Goal: Information Seeking & Learning: Learn about a topic

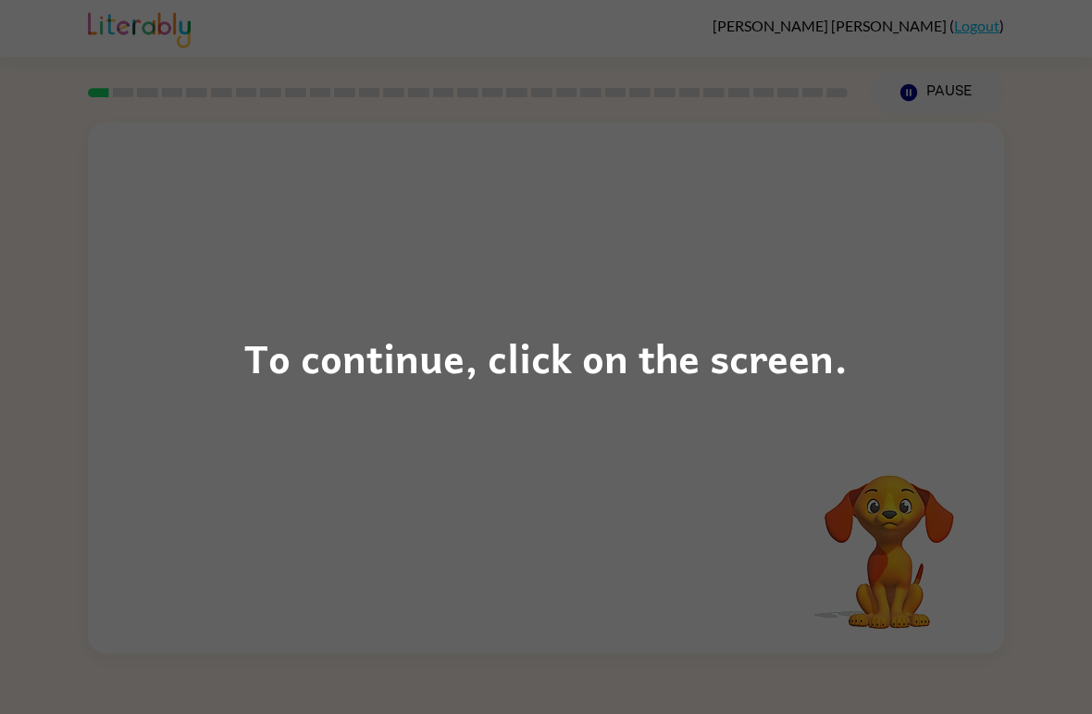
click at [776, 357] on div "To continue, click on the screen." at bounding box center [545, 357] width 603 height 63
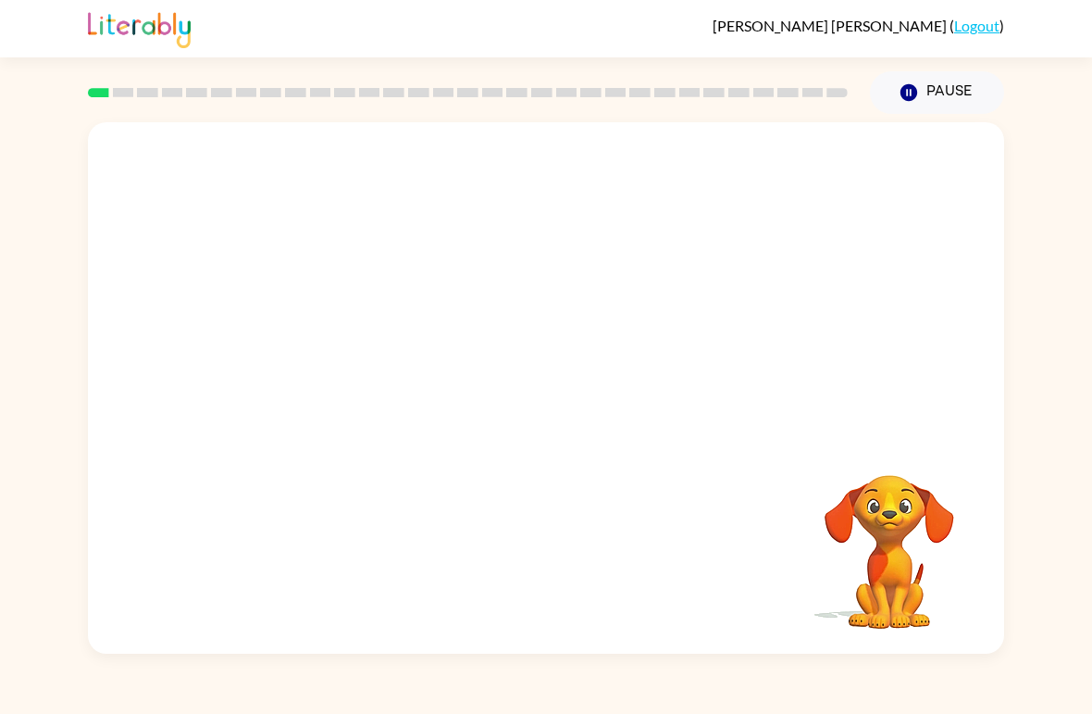
click at [813, 366] on div at bounding box center [546, 279] width 916 height 314
click at [871, 478] on video "Your browser must support playing .mp4 files to use Literably. Please try using…" at bounding box center [889, 538] width 185 height 185
click at [867, 492] on video "Your browser must support playing .mp4 files to use Literably. Please try using…" at bounding box center [889, 538] width 185 height 185
click at [902, 594] on video "Your browser must support playing .mp4 files to use Literably. Please try using…" at bounding box center [889, 538] width 185 height 185
click at [510, 406] on button "button" at bounding box center [546, 398] width 118 height 68
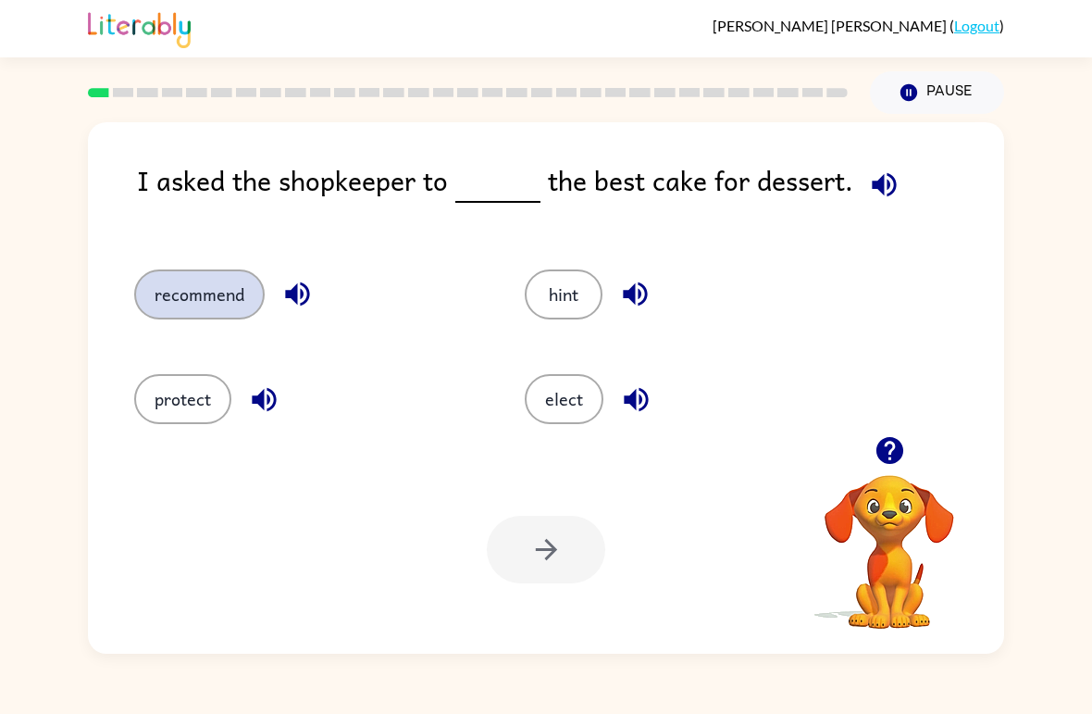
click at [212, 271] on button "recommend" at bounding box center [199, 294] width 131 height 50
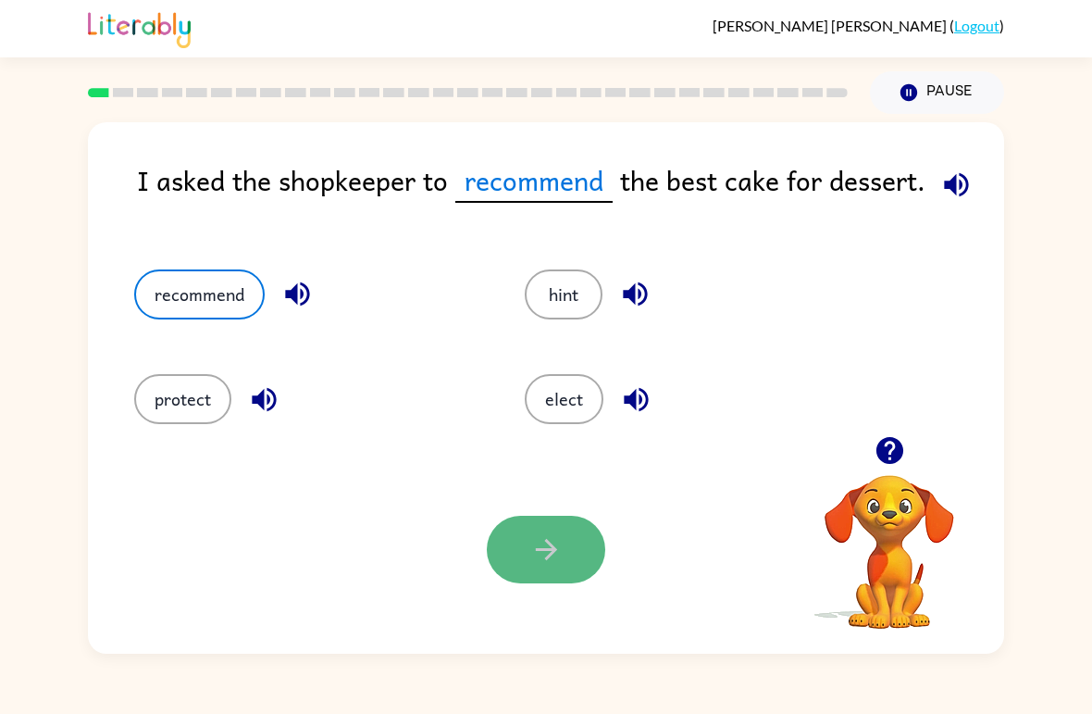
click at [558, 541] on icon "button" at bounding box center [546, 549] width 32 height 32
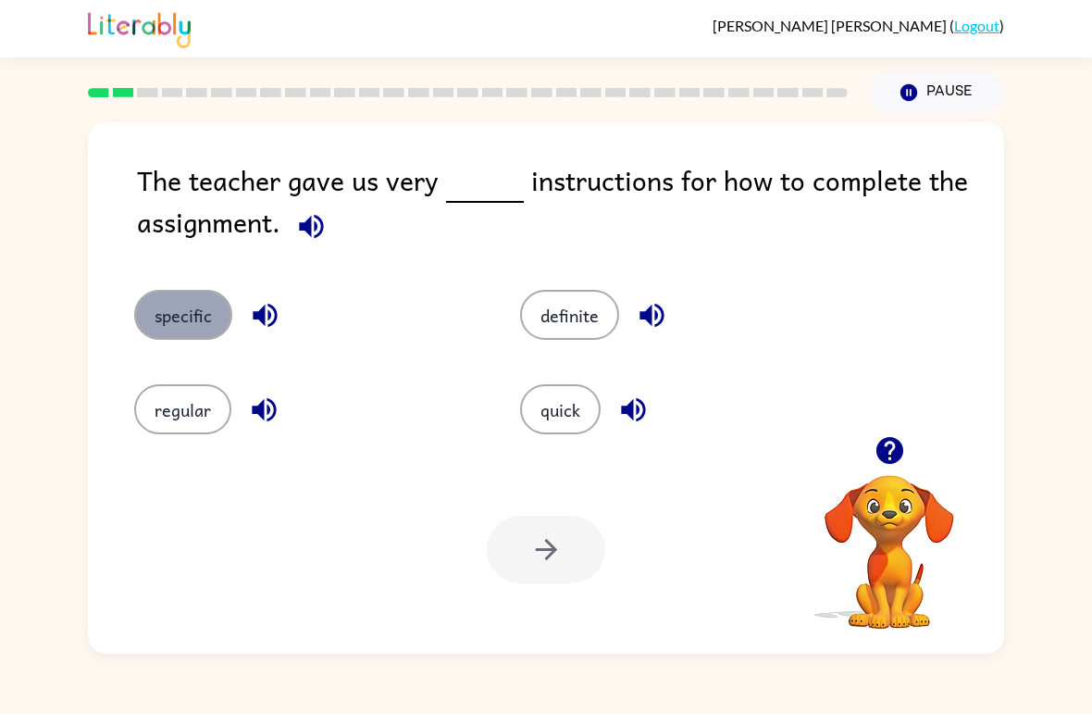
drag, startPoint x: 216, startPoint y: 310, endPoint x: 205, endPoint y: 314, distance: 11.7
click at [205, 314] on button "specific" at bounding box center [183, 315] width 98 height 50
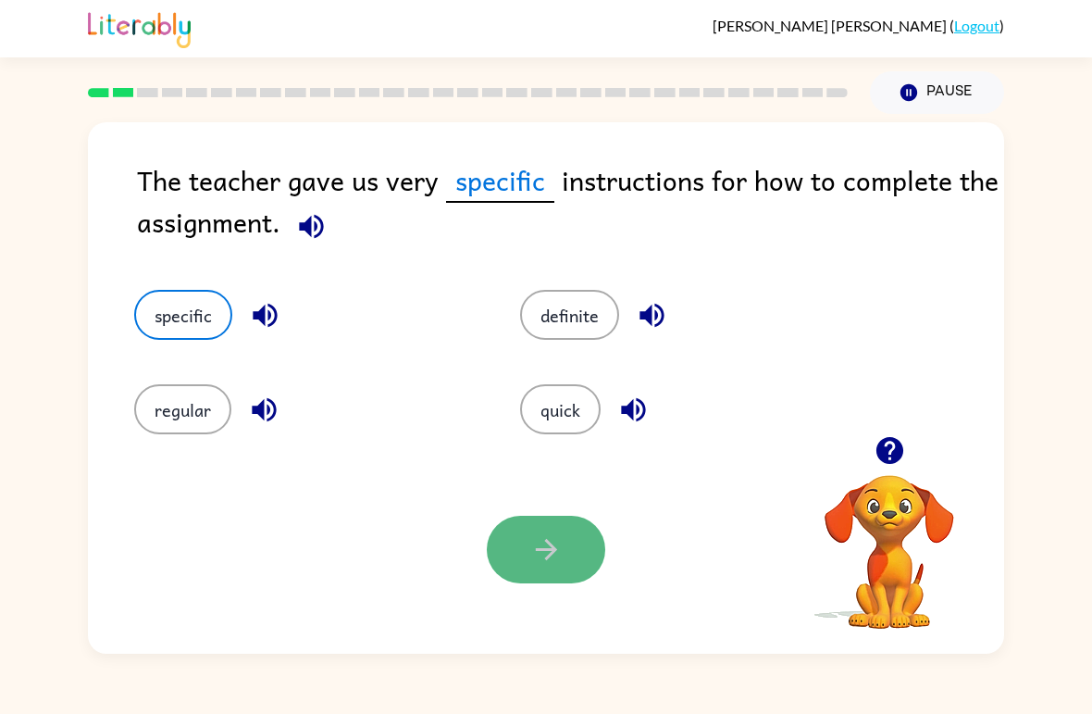
click at [554, 556] on icon "button" at bounding box center [546, 549] width 32 height 32
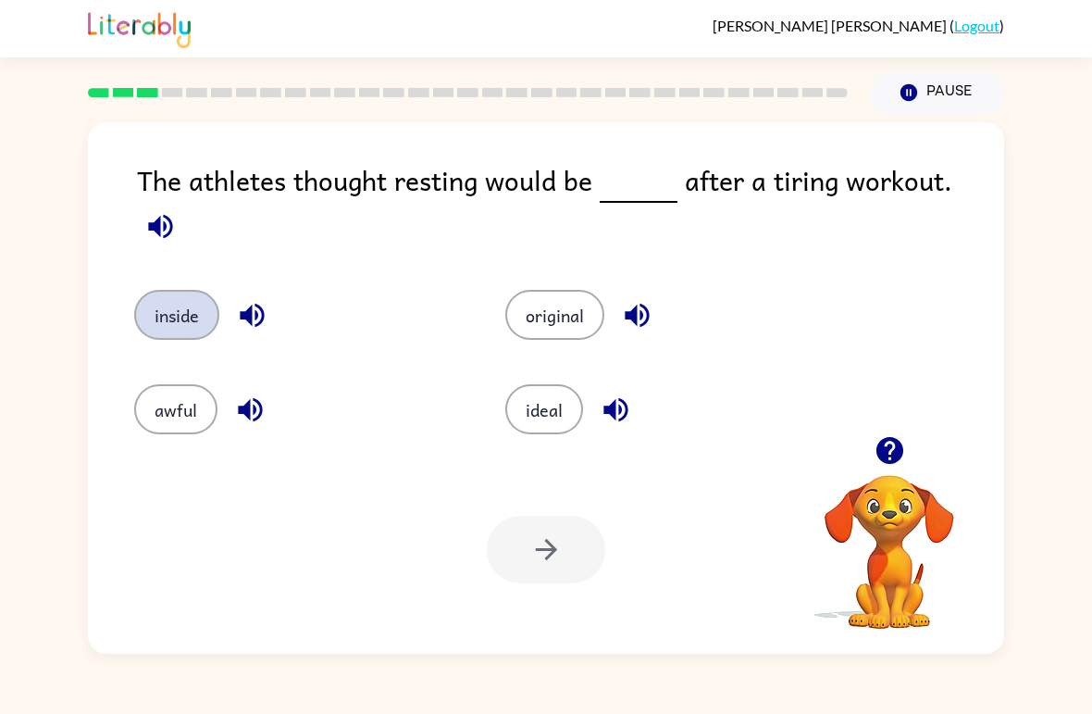
click at [184, 299] on button "inside" at bounding box center [176, 315] width 85 height 50
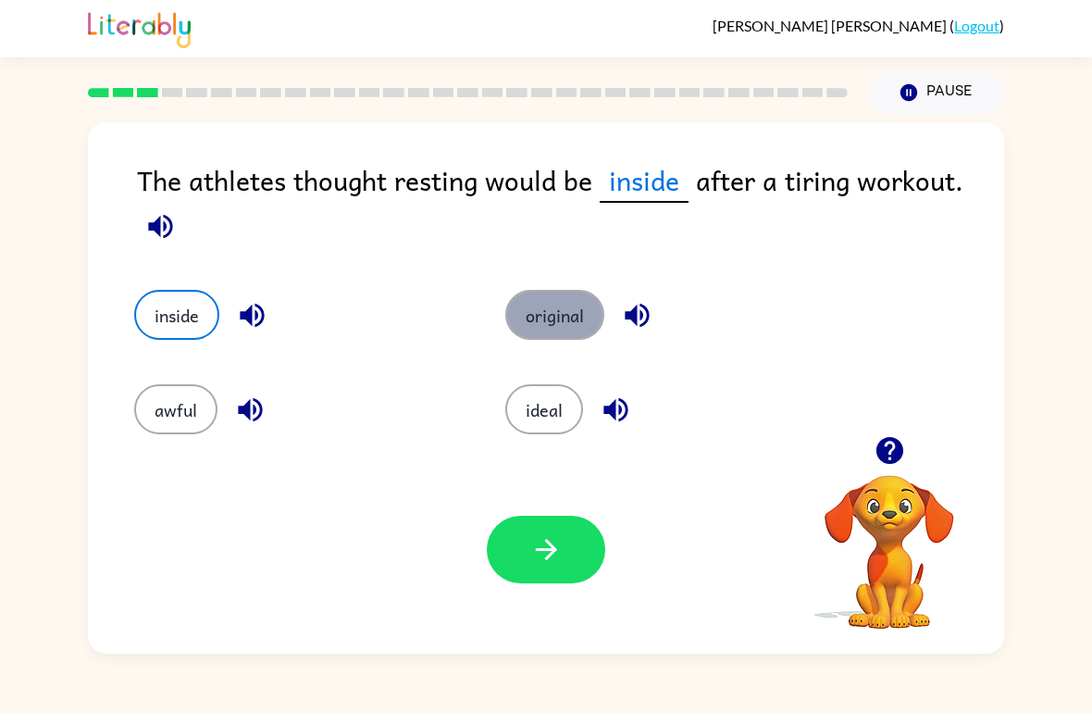
drag, startPoint x: 551, startPoint y: 317, endPoint x: 553, endPoint y: 326, distance: 9.7
click at [548, 330] on button "original" at bounding box center [554, 315] width 99 height 50
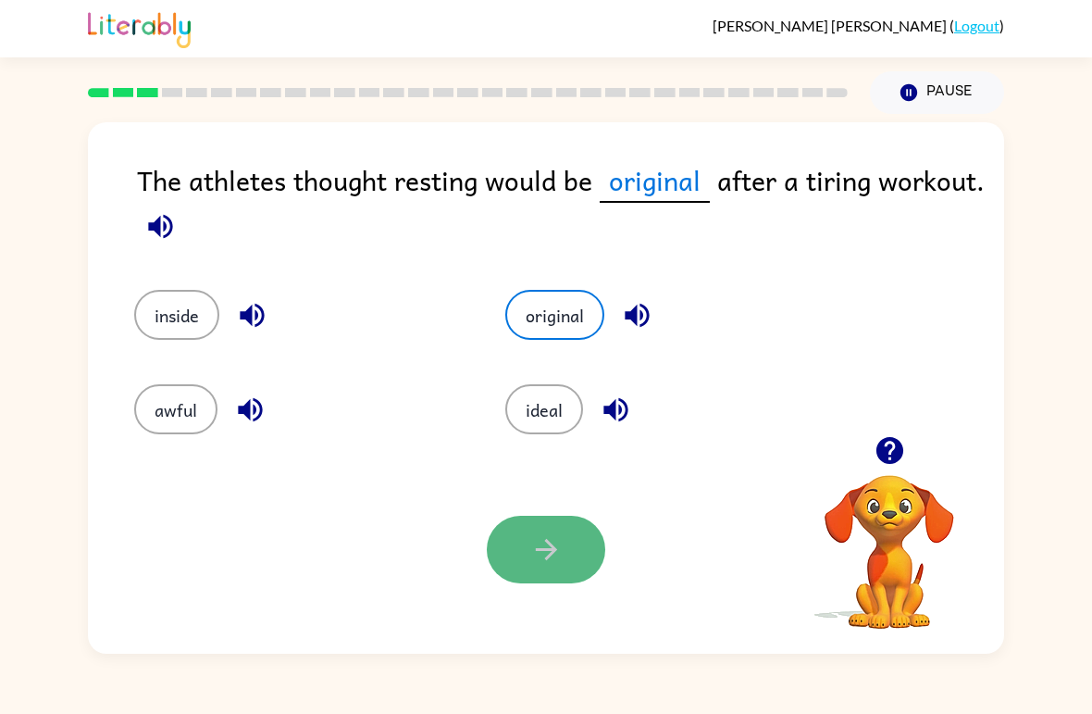
click at [541, 526] on button "button" at bounding box center [546, 550] width 118 height 68
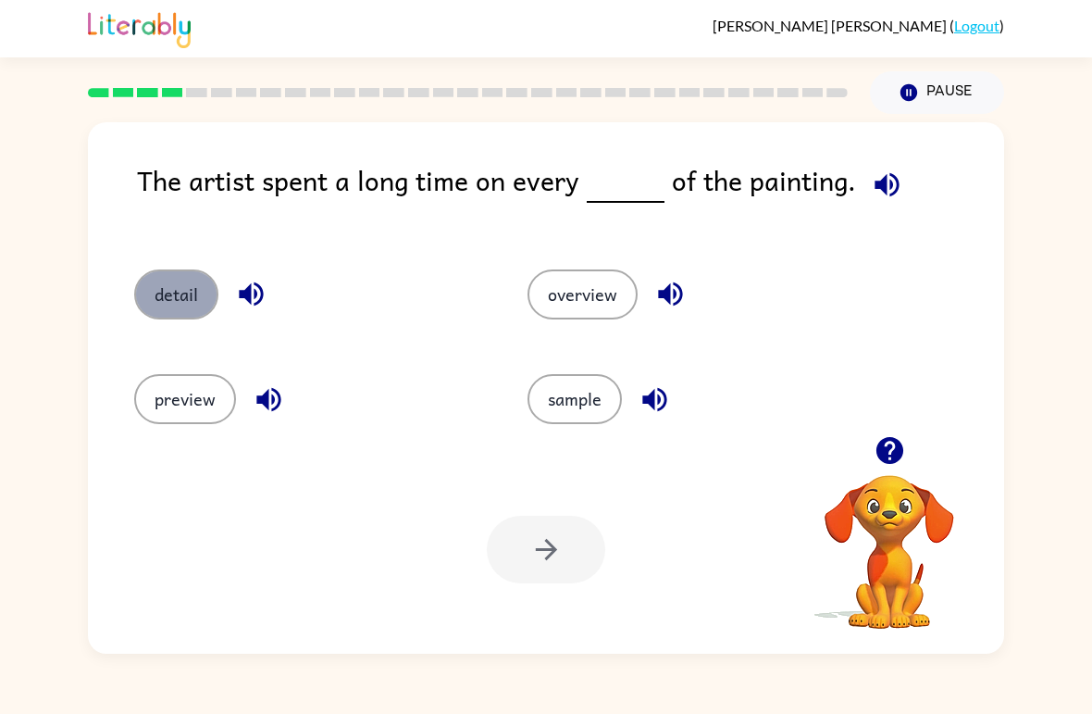
click at [165, 287] on button "detail" at bounding box center [176, 294] width 84 height 50
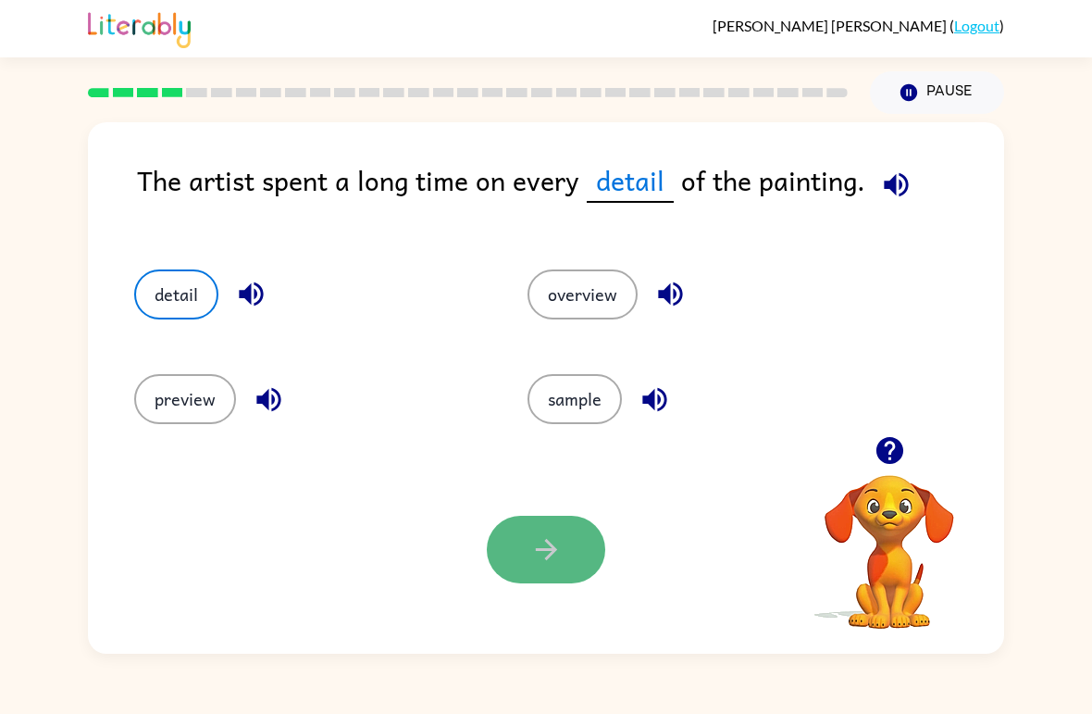
click at [556, 569] on button "button" at bounding box center [546, 550] width 118 height 68
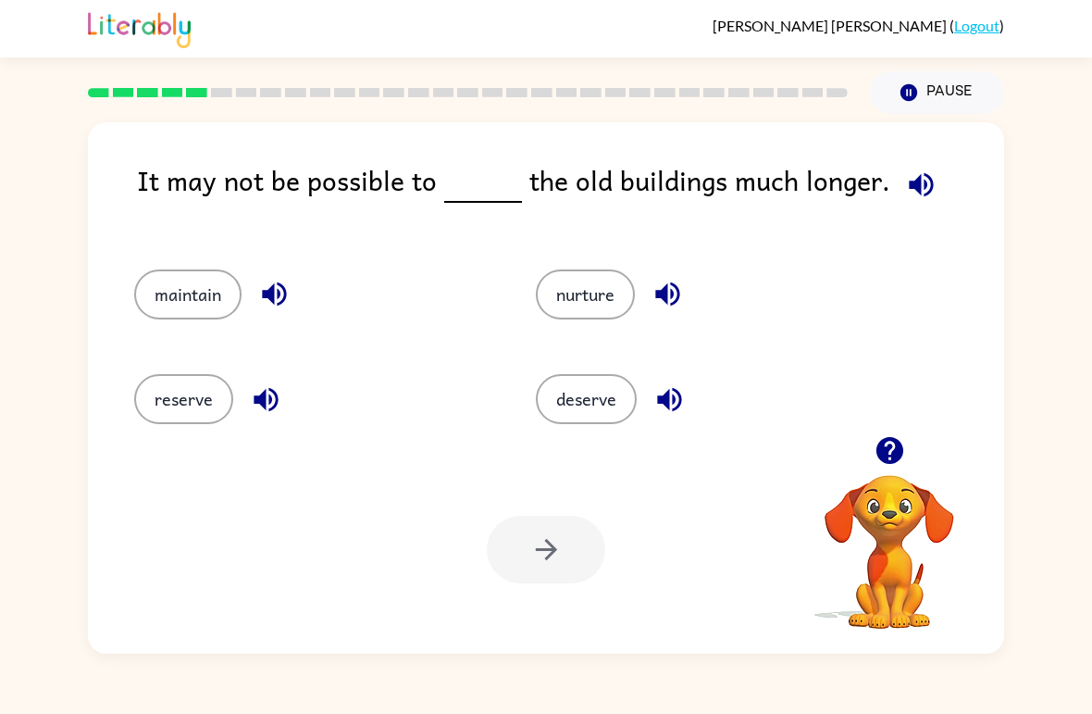
click at [188, 317] on div "maintain" at bounding box center [300, 286] width 402 height 105
click at [186, 304] on button "maintain" at bounding box center [187, 294] width 107 height 50
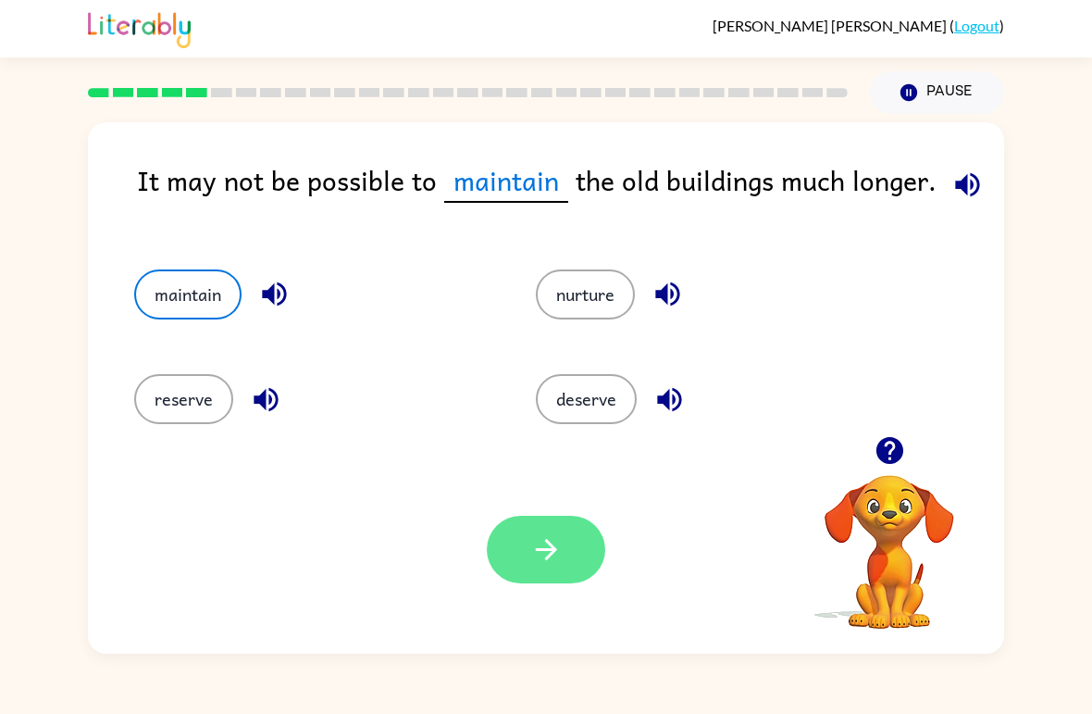
click at [578, 544] on button "button" at bounding box center [546, 550] width 118 height 68
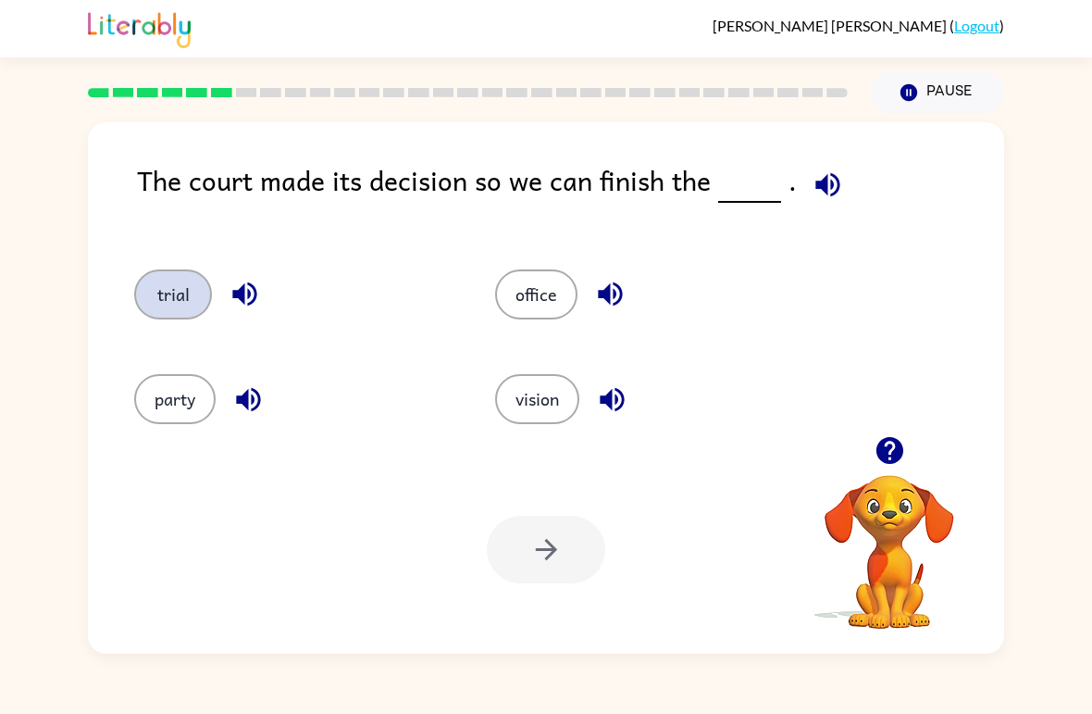
click at [205, 299] on button "trial" at bounding box center [173, 294] width 78 height 50
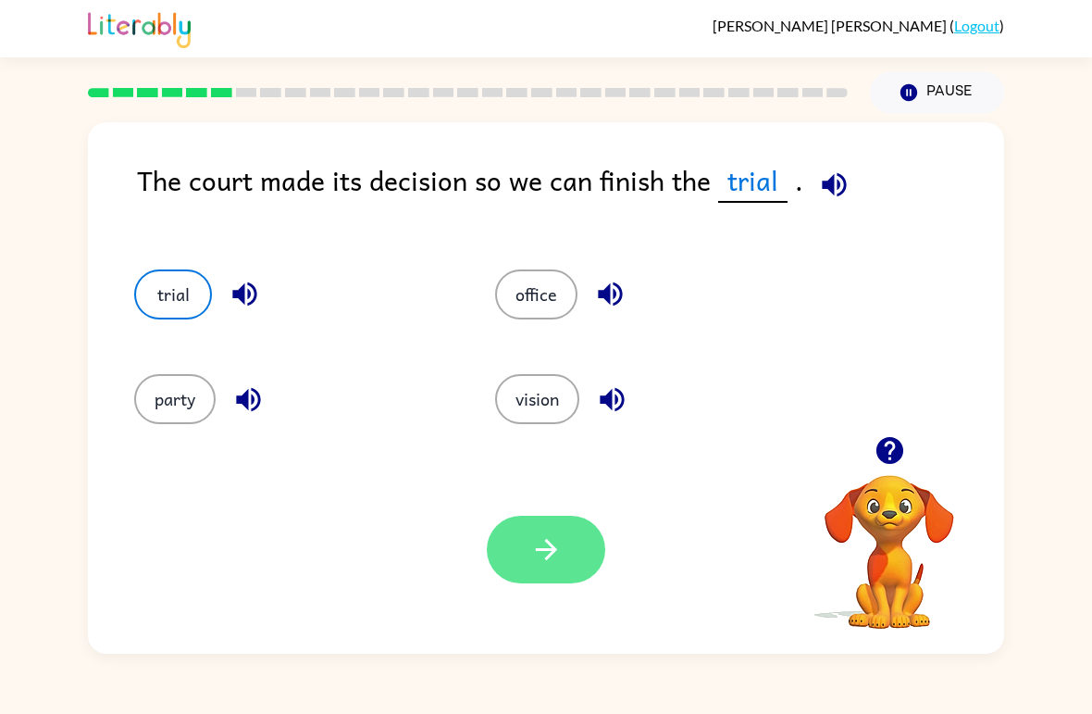
click at [564, 562] on button "button" at bounding box center [546, 550] width 118 height 68
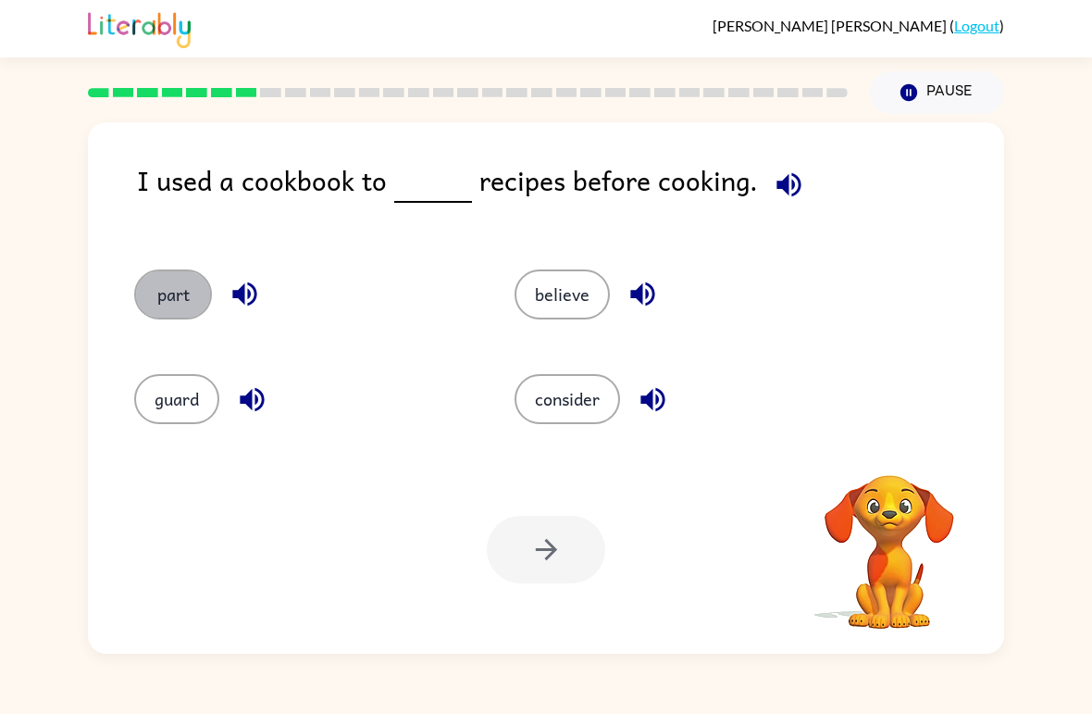
drag, startPoint x: 168, startPoint y: 291, endPoint x: 125, endPoint y: 318, distance: 50.8
click at [161, 303] on button "part" at bounding box center [173, 294] width 78 height 50
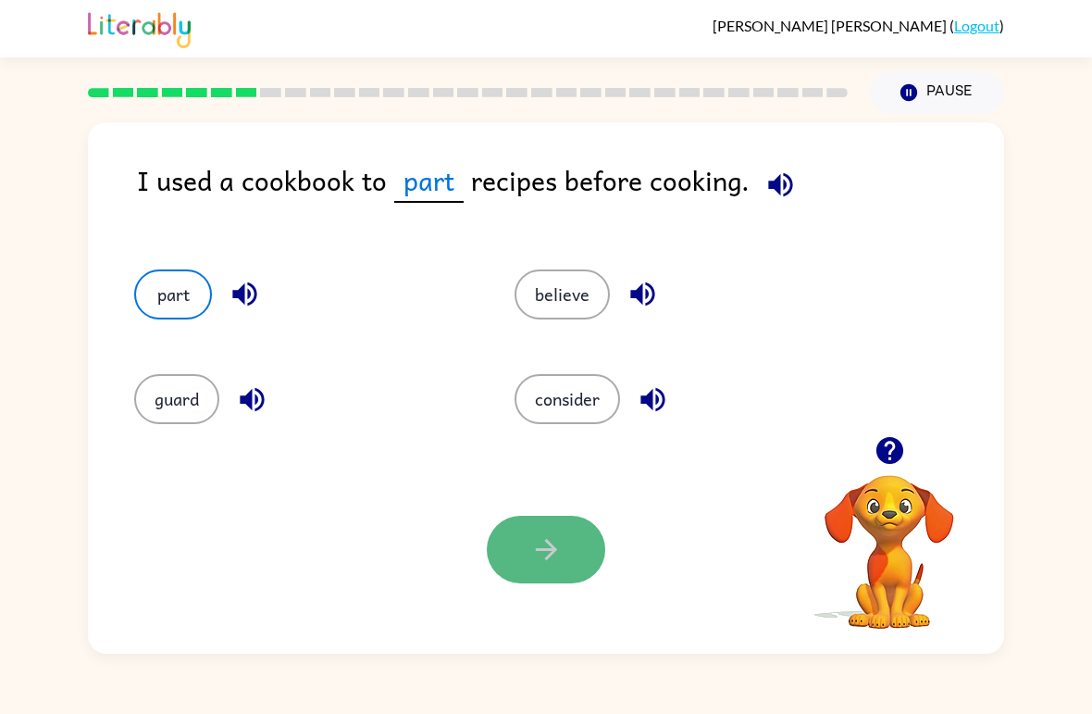
click at [547, 557] on icon "button" at bounding box center [546, 549] width 32 height 32
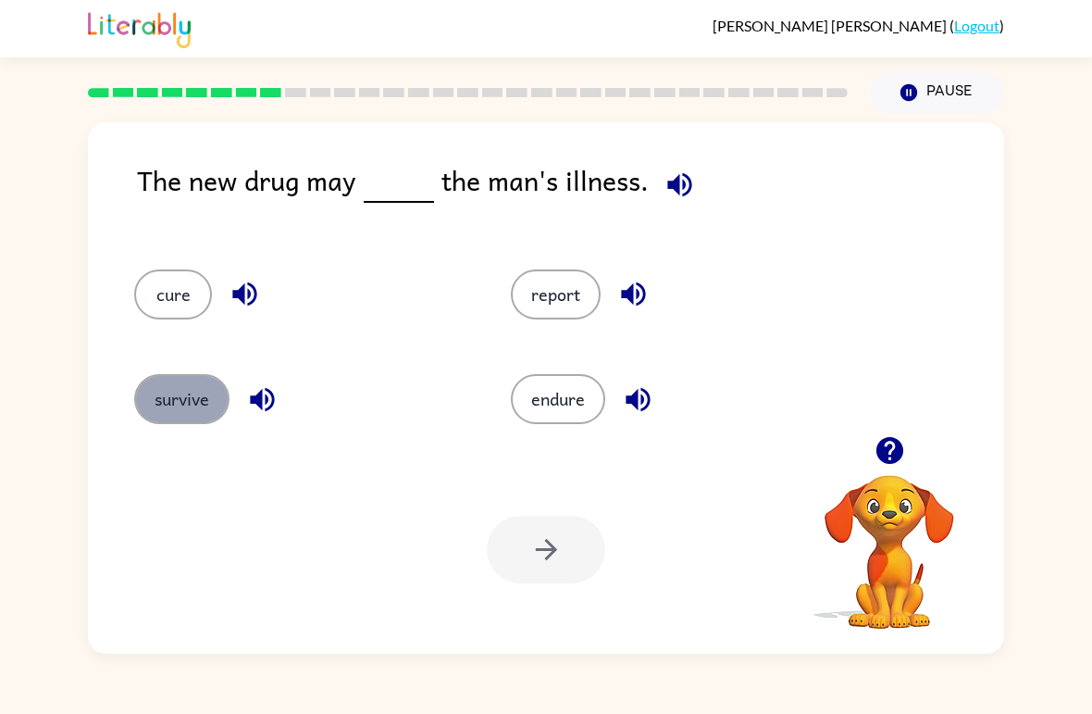
click at [194, 405] on button "survive" at bounding box center [181, 399] width 95 height 50
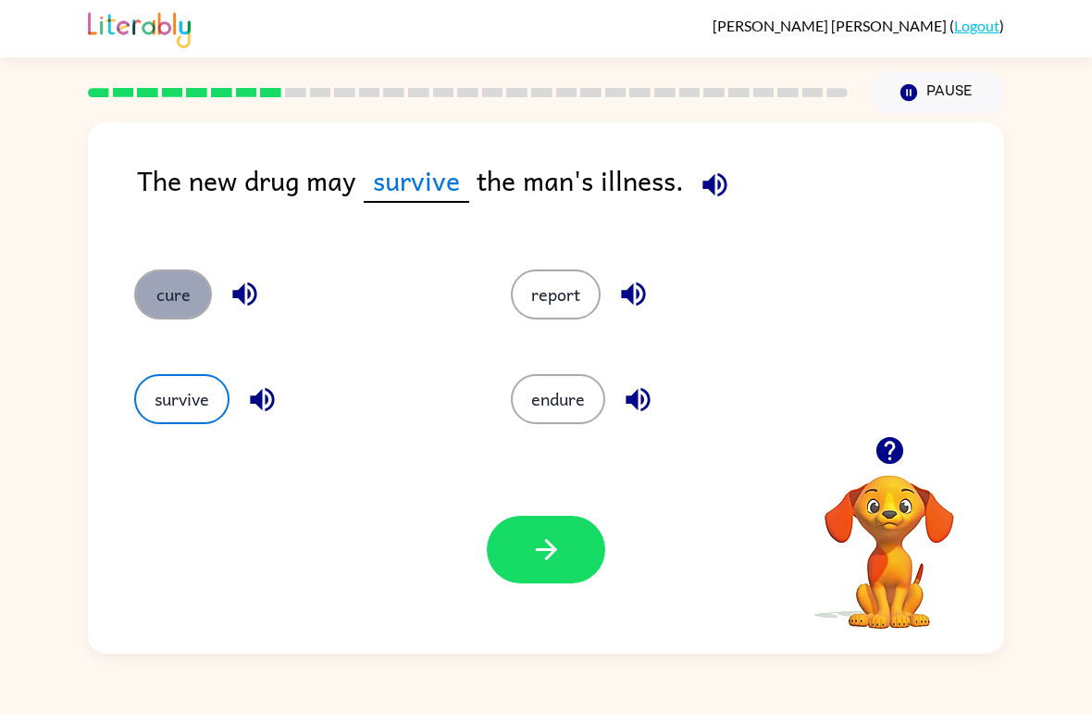
click at [173, 284] on button "cure" at bounding box center [173, 294] width 78 height 50
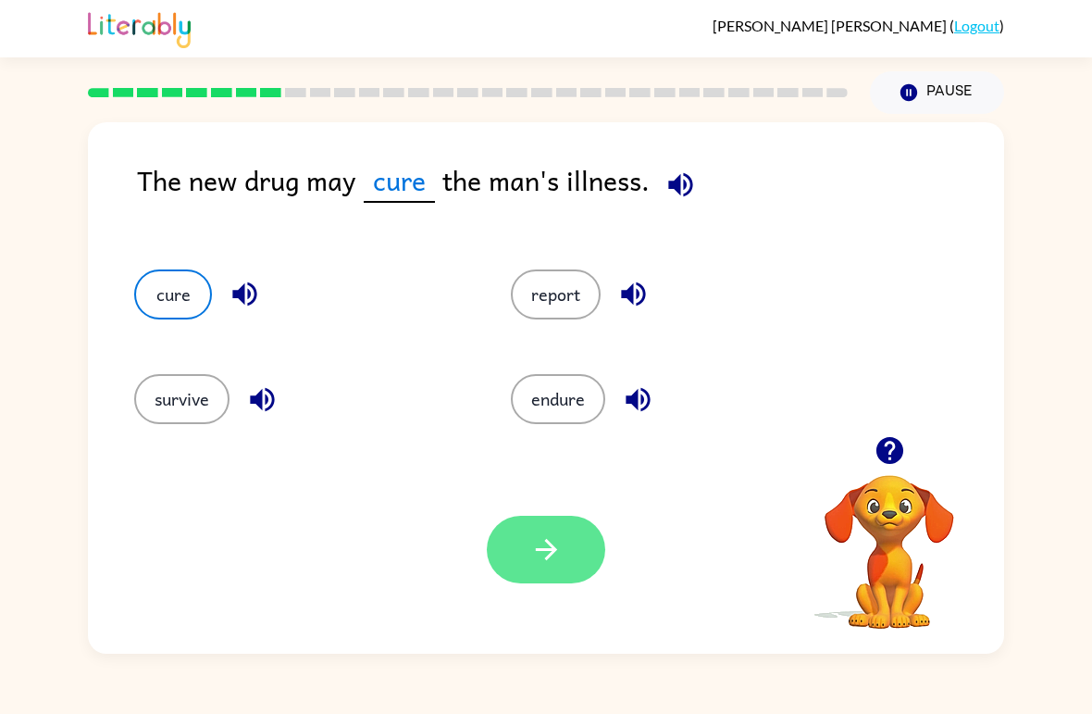
click at [574, 548] on button "button" at bounding box center [546, 550] width 118 height 68
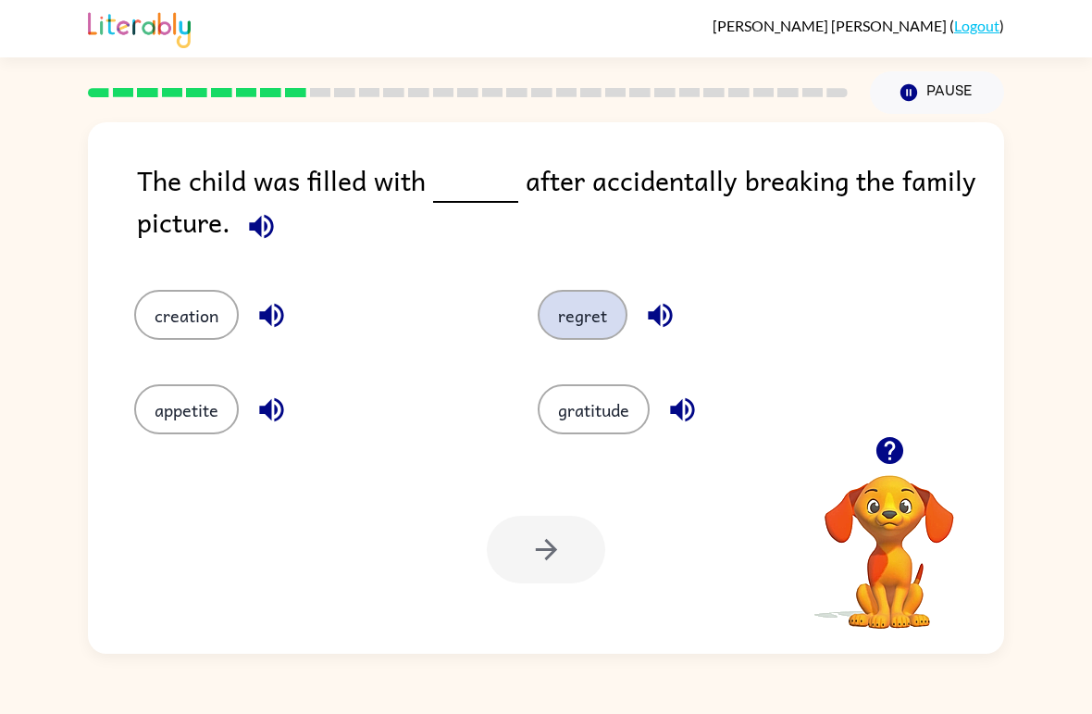
click at [556, 327] on button "regret" at bounding box center [583, 315] width 90 height 50
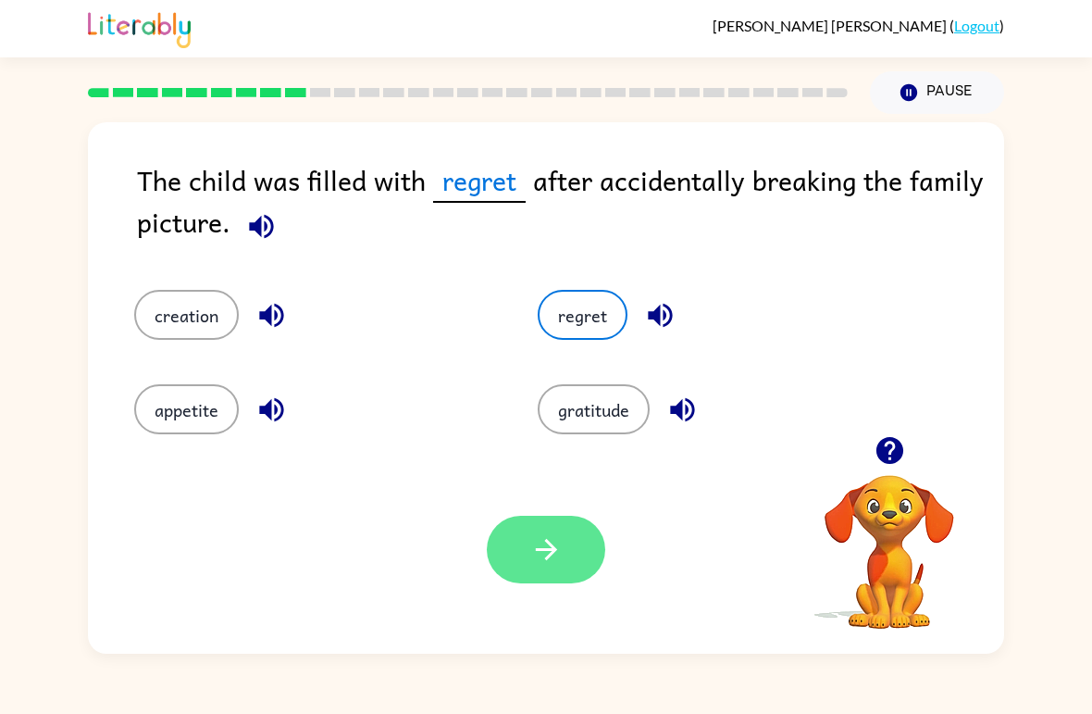
click at [538, 580] on button "button" at bounding box center [546, 550] width 118 height 68
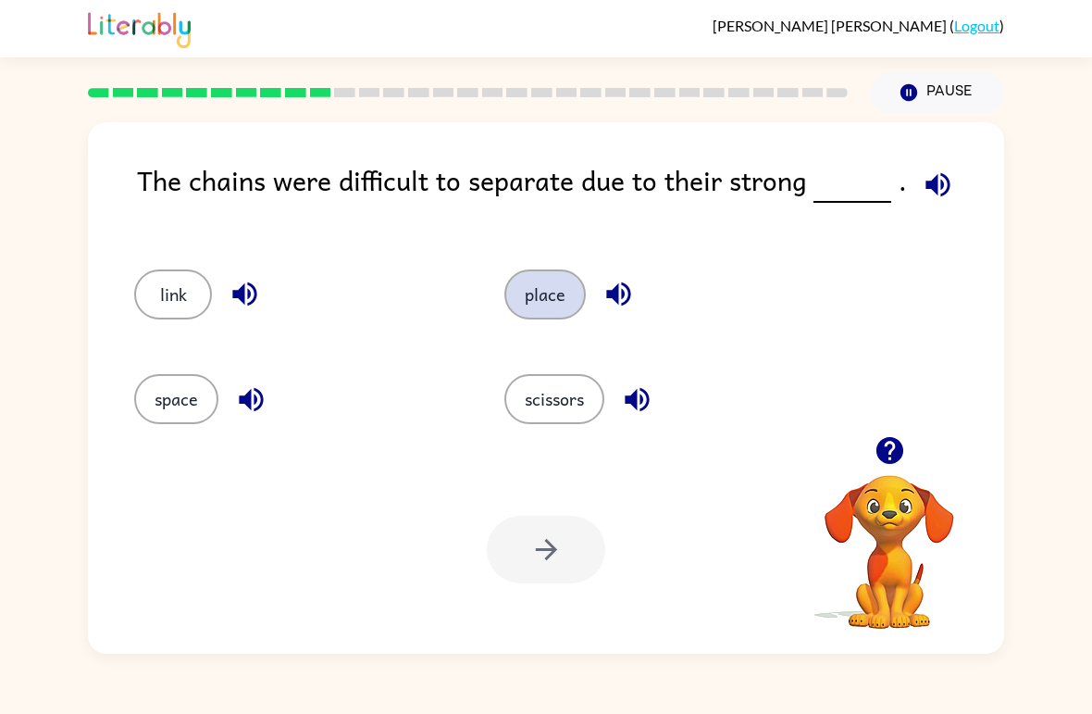
click at [551, 305] on button "place" at bounding box center [544, 294] width 81 height 50
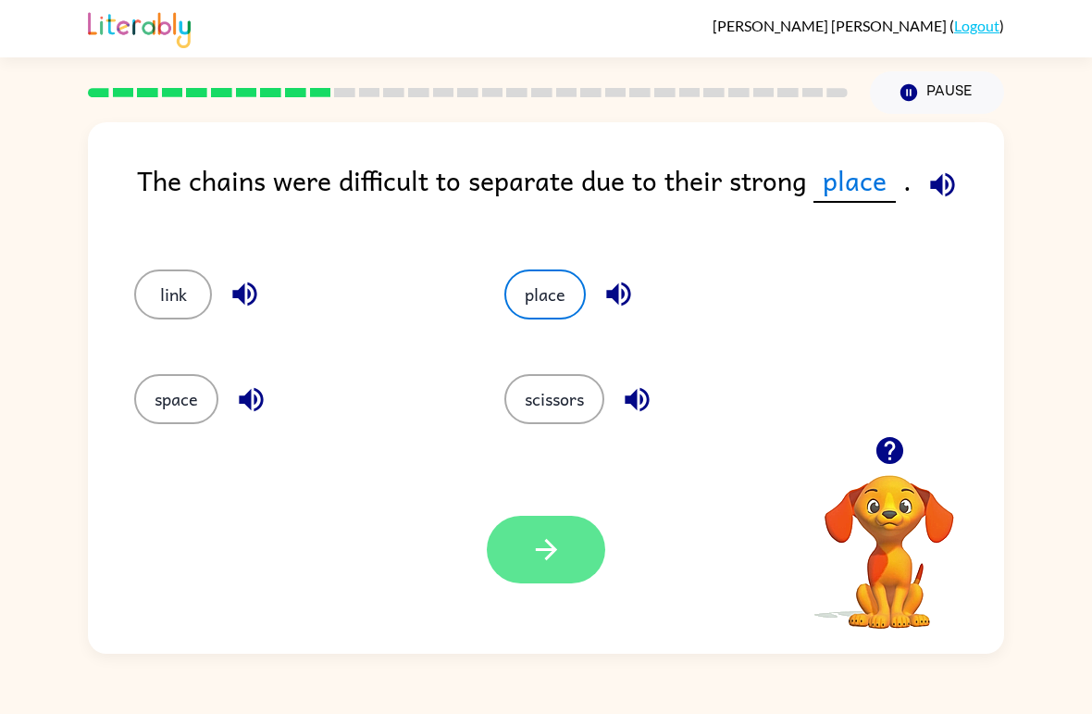
click at [567, 544] on button "button" at bounding box center [546, 550] width 118 height 68
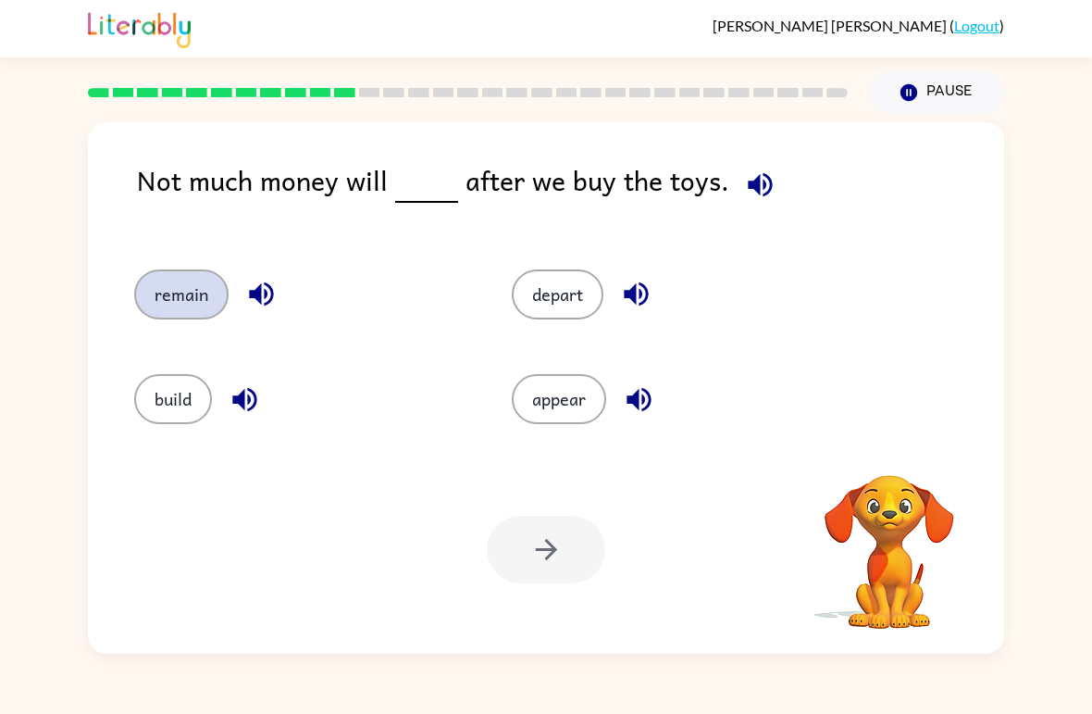
click at [191, 303] on button "remain" at bounding box center [181, 294] width 94 height 50
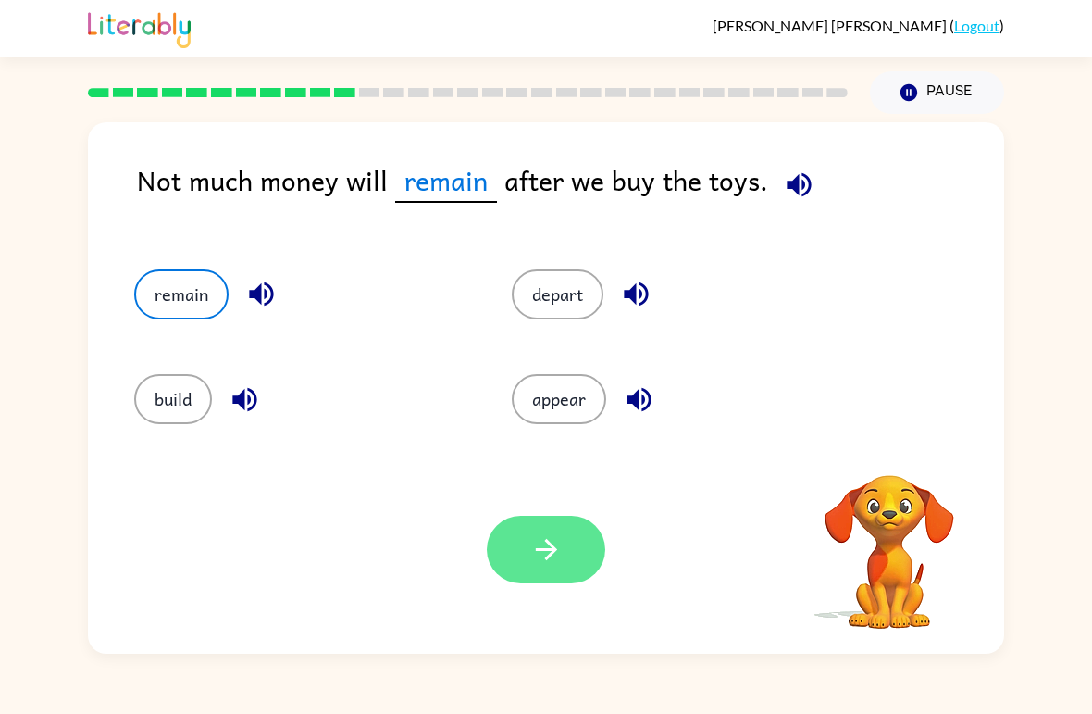
click at [577, 583] on button "button" at bounding box center [546, 550] width 118 height 68
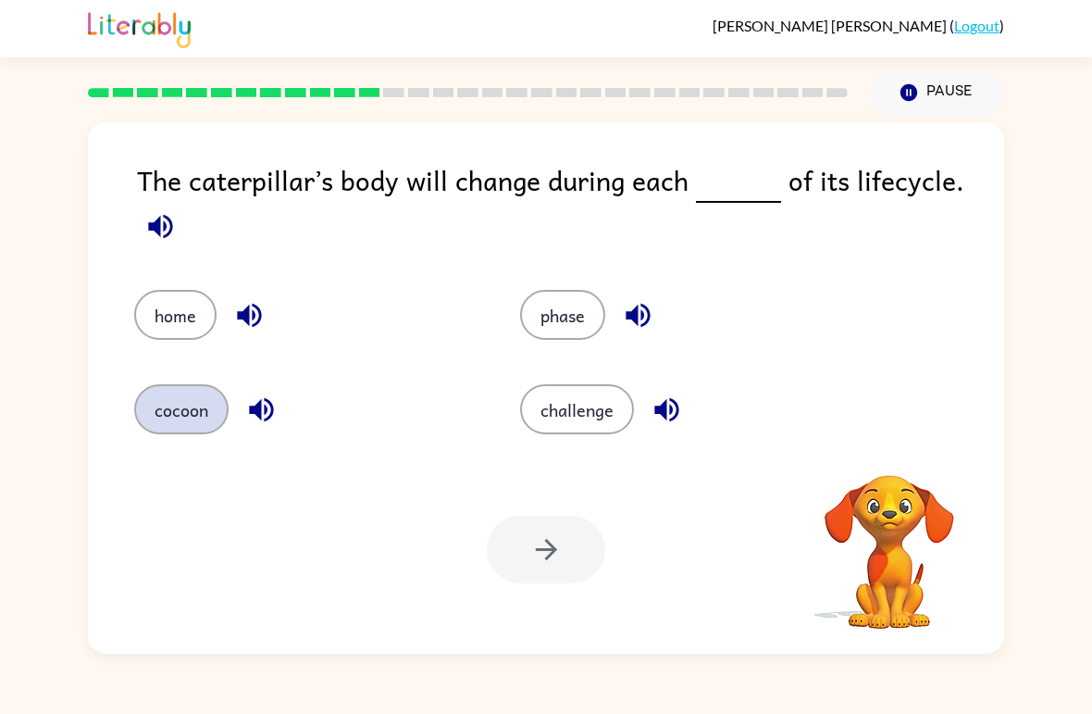
click at [173, 404] on button "cocoon" at bounding box center [181, 409] width 94 height 50
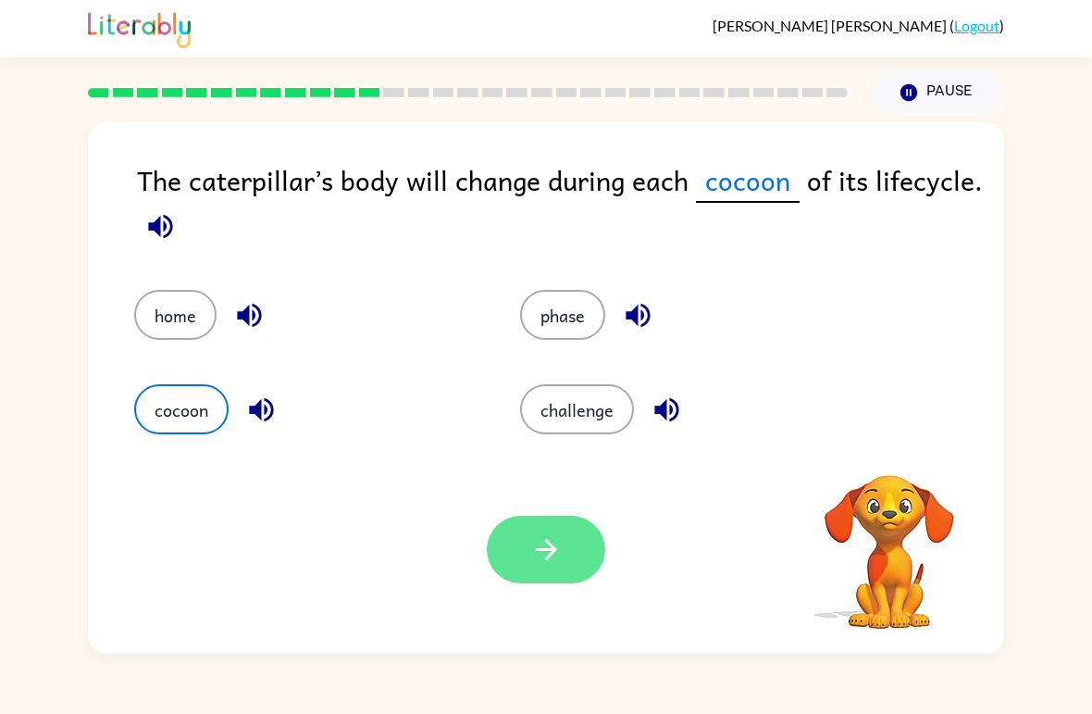
click at [552, 581] on button "button" at bounding box center [546, 550] width 118 height 68
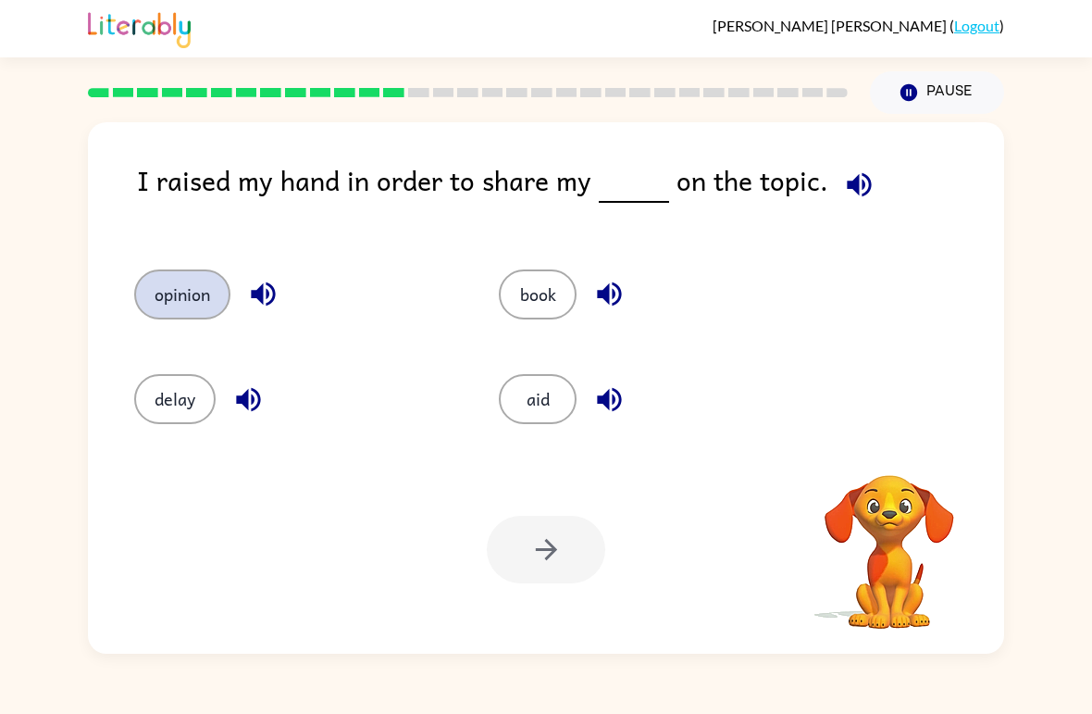
click at [179, 315] on button "opinion" at bounding box center [182, 294] width 96 height 50
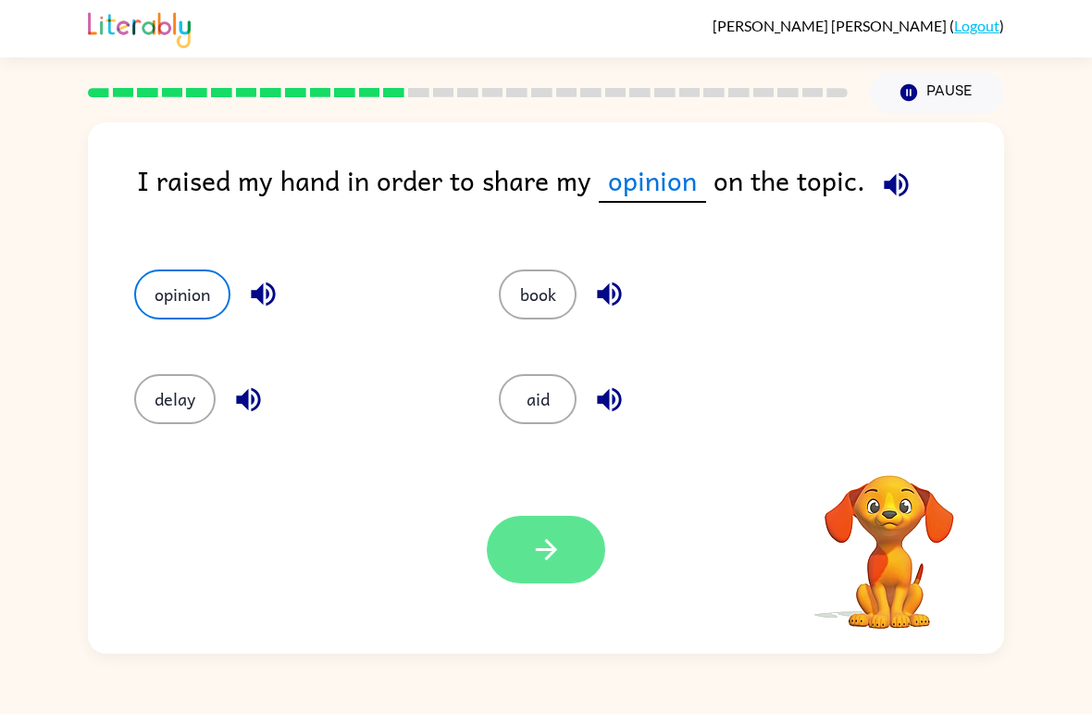
click at [564, 560] on button "button" at bounding box center [546, 550] width 118 height 68
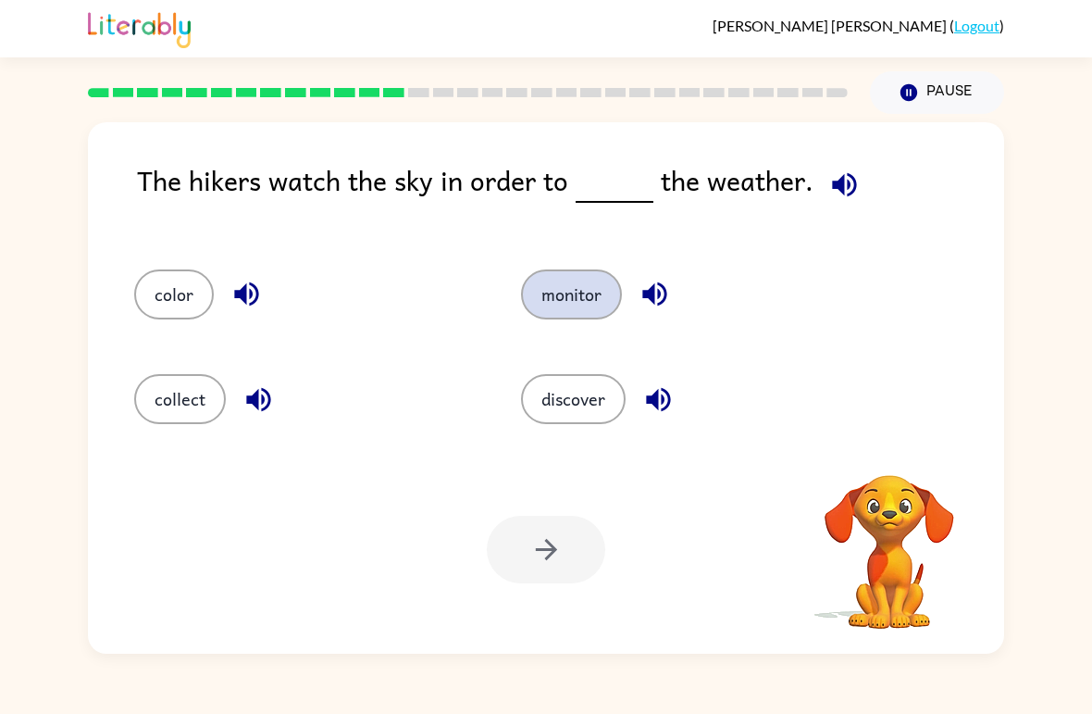
click at [539, 282] on button "monitor" at bounding box center [571, 294] width 101 height 50
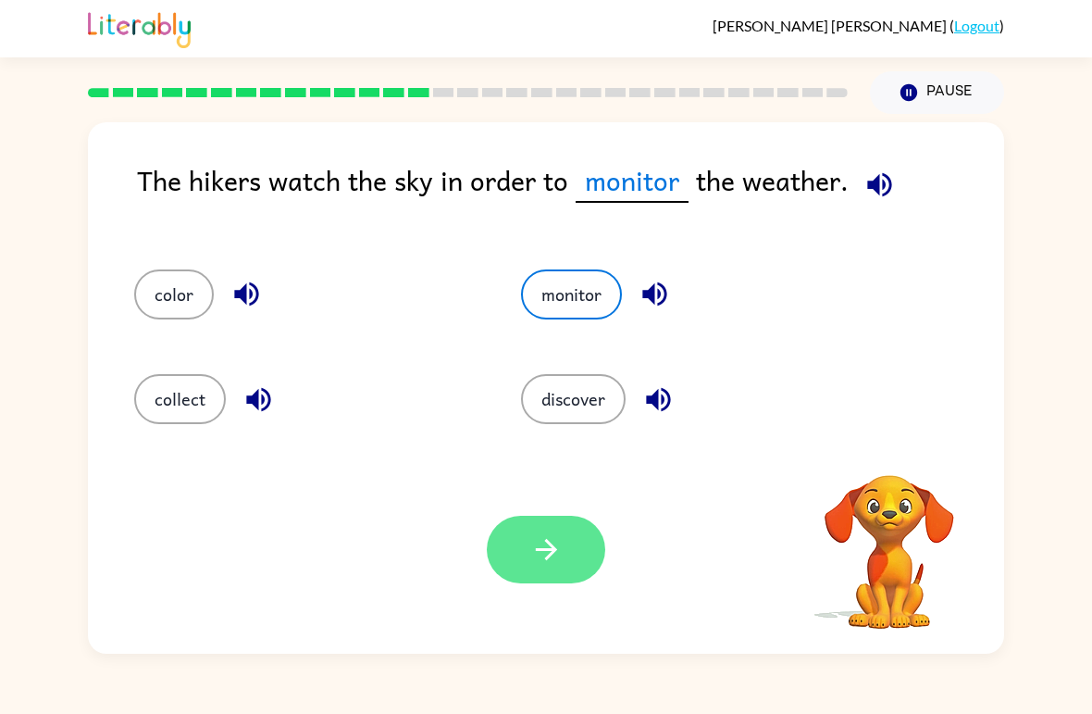
click at [548, 539] on icon "button" at bounding box center [546, 549] width 32 height 32
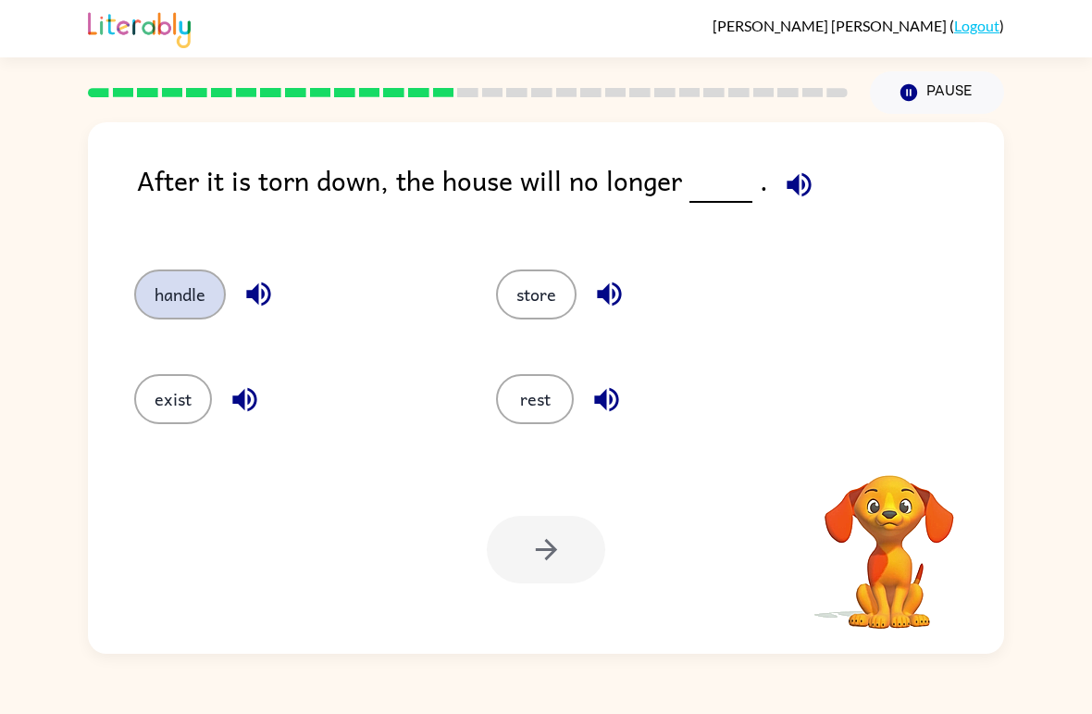
click at [189, 308] on button "handle" at bounding box center [180, 294] width 92 height 50
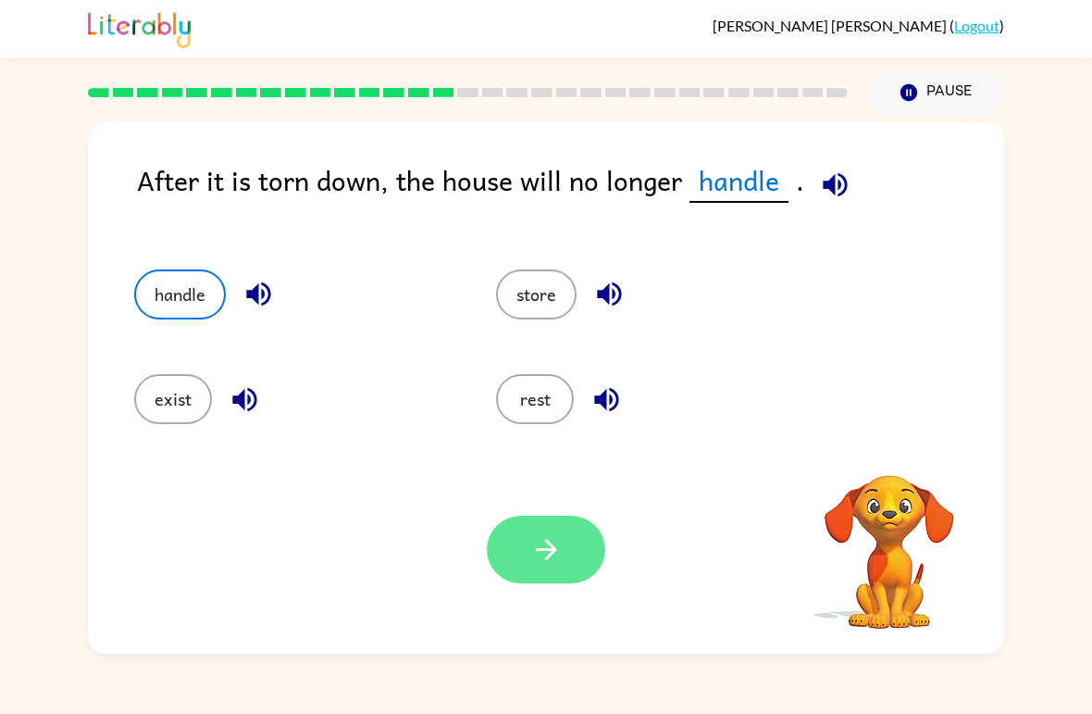
click at [556, 539] on icon "button" at bounding box center [546, 549] width 32 height 32
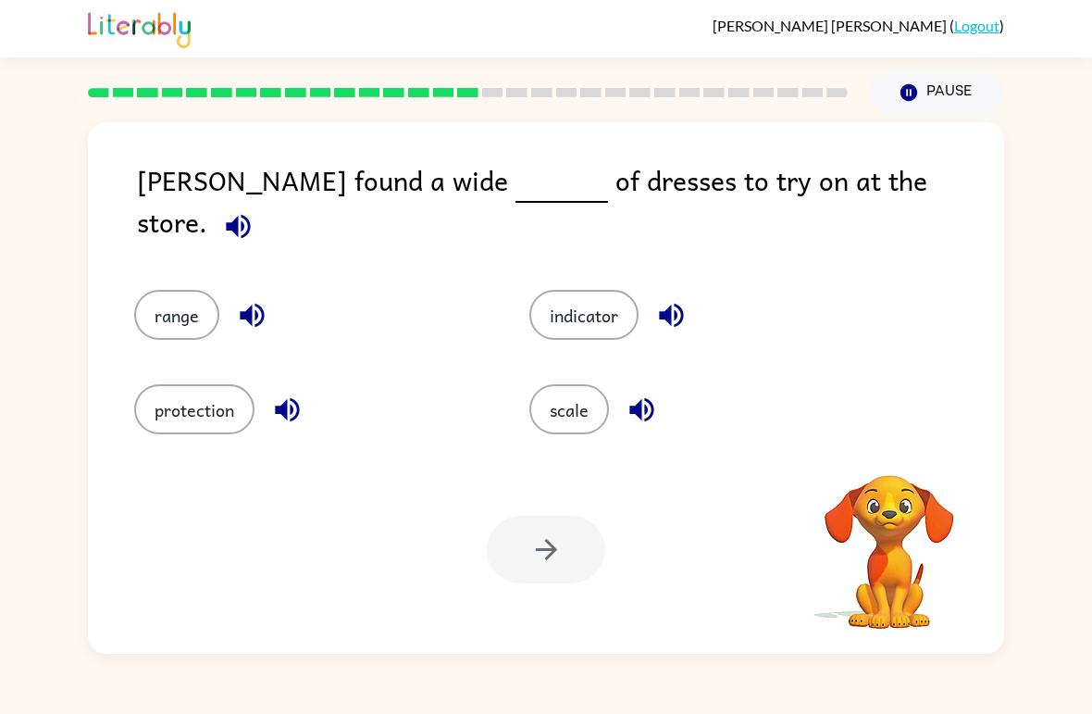
click at [541, 568] on div at bounding box center [546, 550] width 118 height 68
click at [595, 304] on button "indicator" at bounding box center [583, 315] width 109 height 50
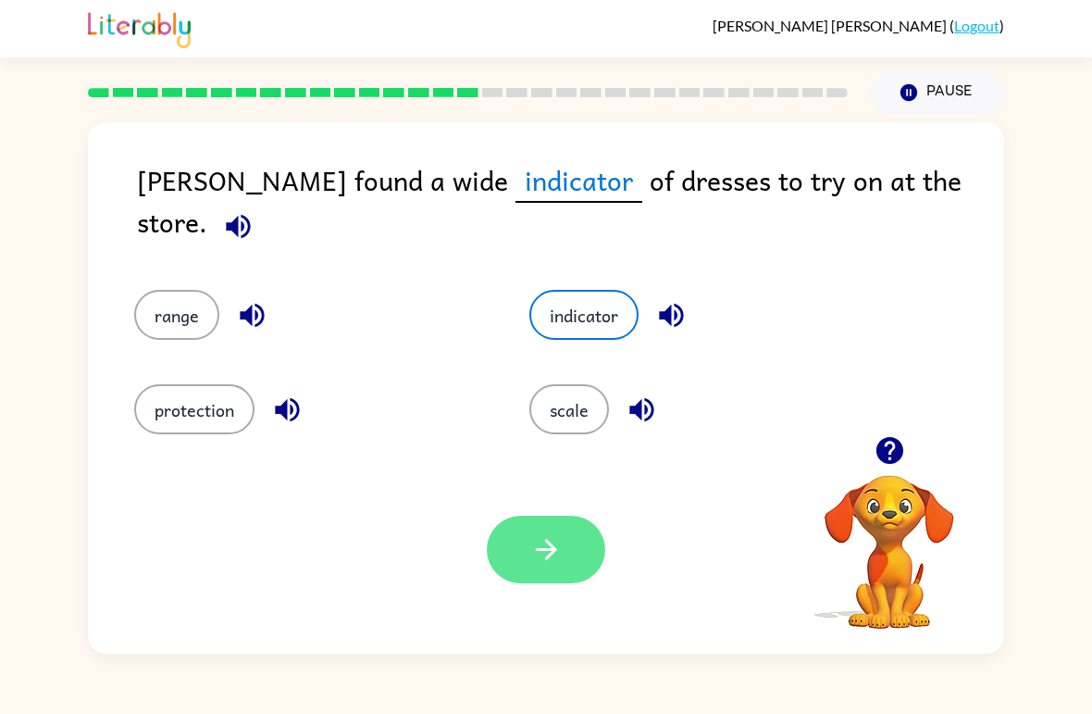
click at [555, 548] on icon "button" at bounding box center [546, 549] width 32 height 32
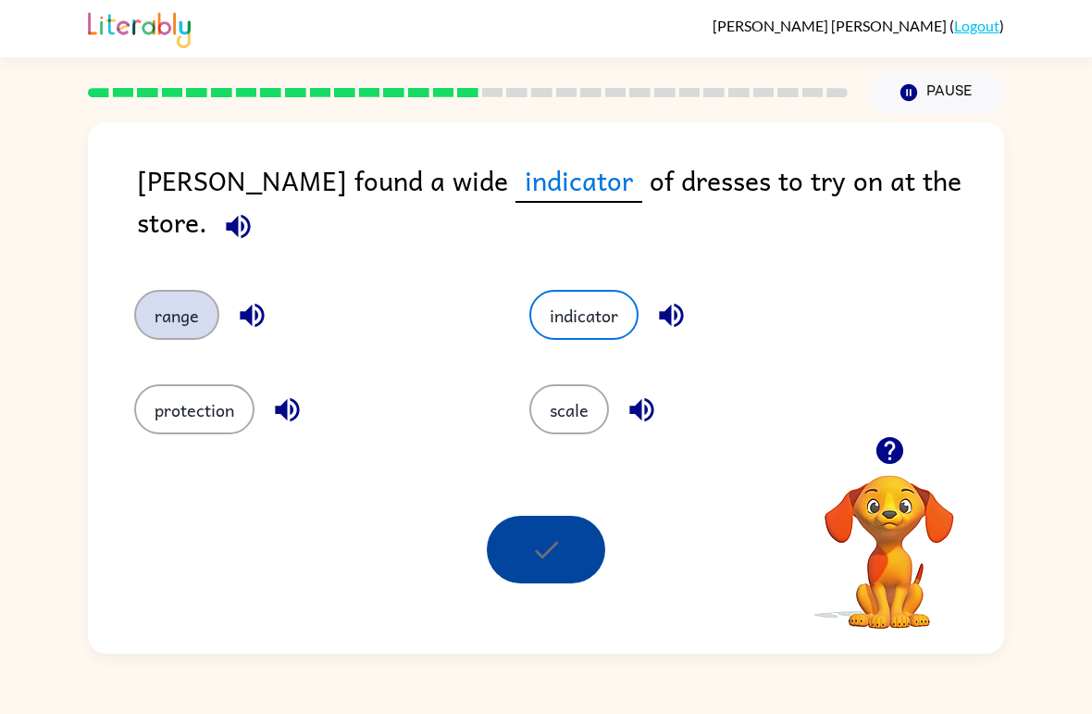
click at [171, 318] on button "range" at bounding box center [176, 315] width 85 height 50
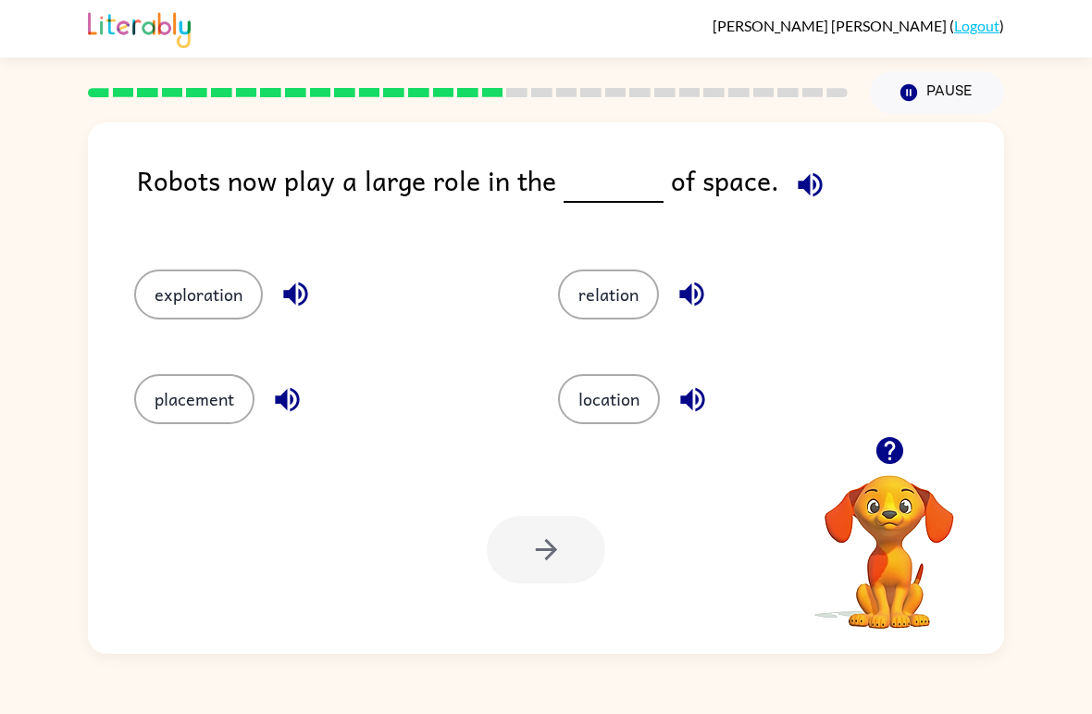
click at [208, 266] on div "exploration" at bounding box center [311, 286] width 424 height 105
click at [218, 282] on button "exploration" at bounding box center [198, 294] width 129 height 50
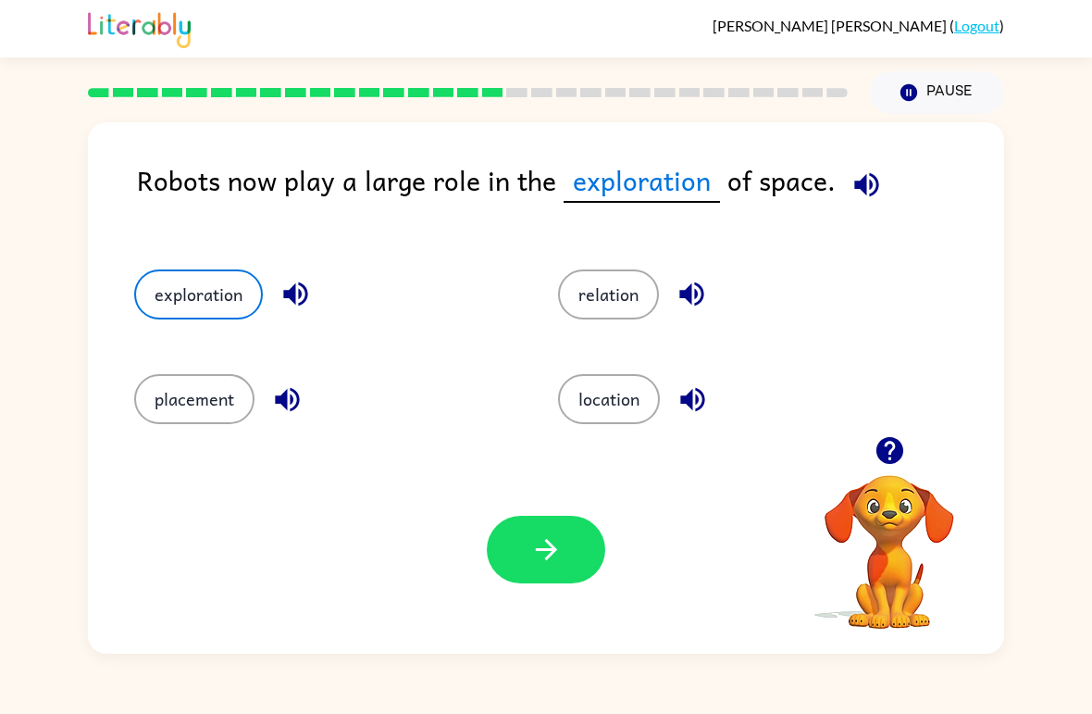
click at [608, 518] on div "Your browser must support playing .mp4 files to use Literably. Please try using…" at bounding box center [546, 549] width 916 height 208
click at [484, 562] on div "Your browser must support playing .mp4 files to use Literably. Please try using…" at bounding box center [546, 549] width 916 height 208
click at [558, 583] on button "button" at bounding box center [546, 550] width 118 height 68
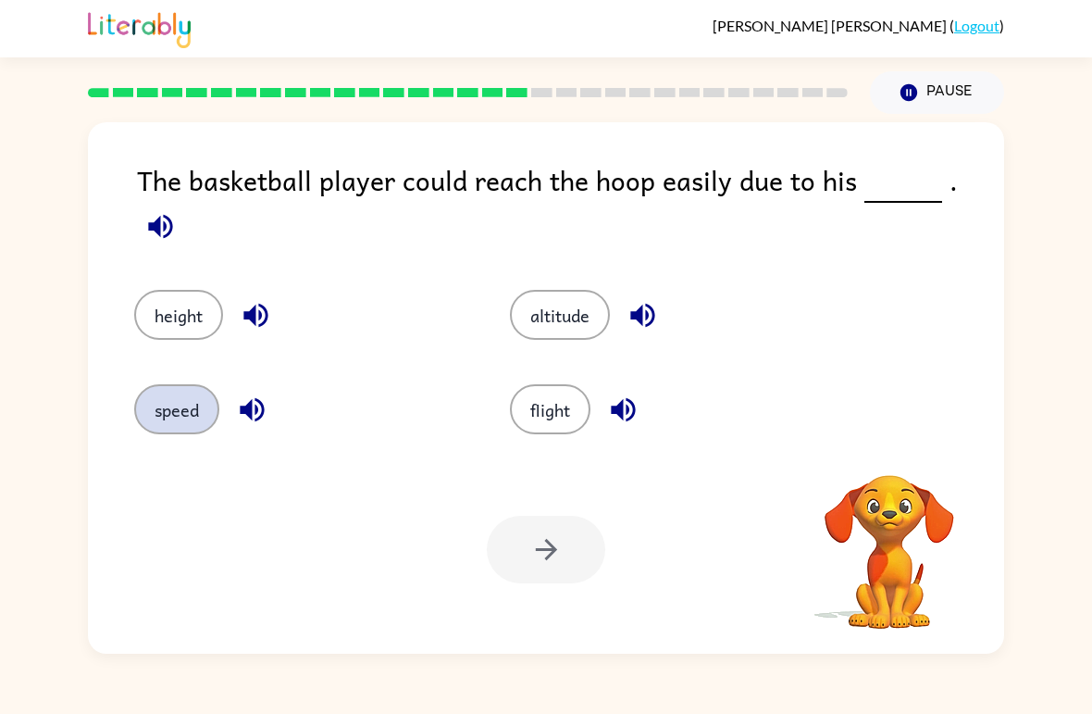
click at [174, 406] on button "speed" at bounding box center [176, 409] width 85 height 50
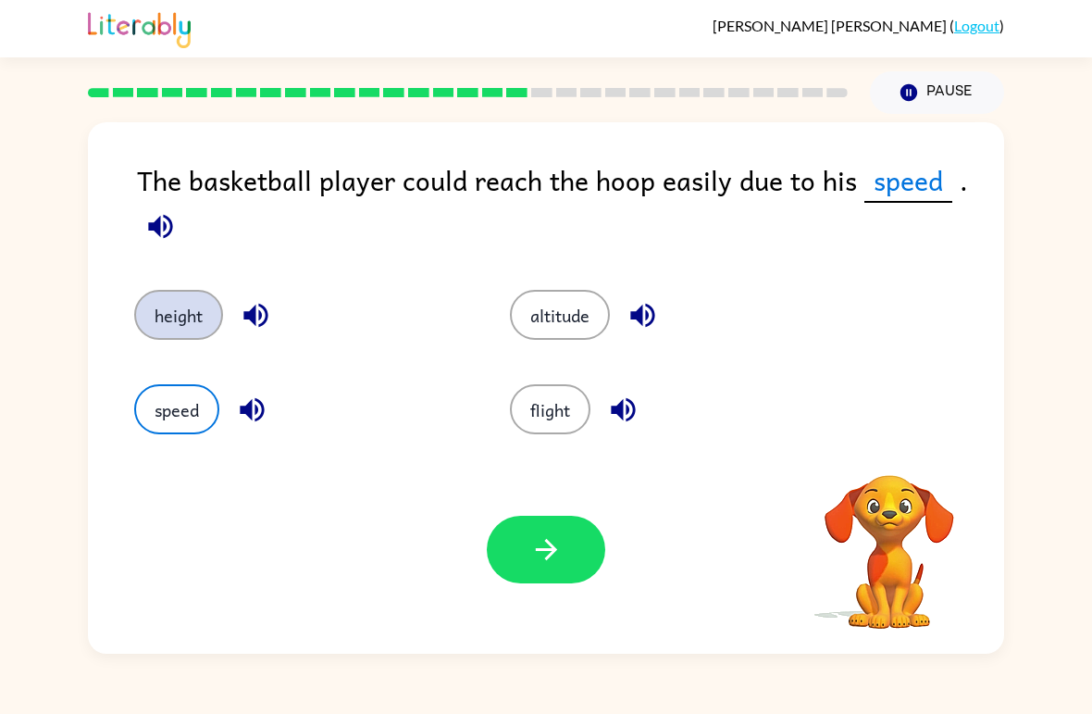
click at [213, 330] on button "height" at bounding box center [178, 315] width 89 height 50
click at [575, 605] on div "Your browser must support playing .mp4 files to use Literably. Please try using…" at bounding box center [546, 549] width 916 height 208
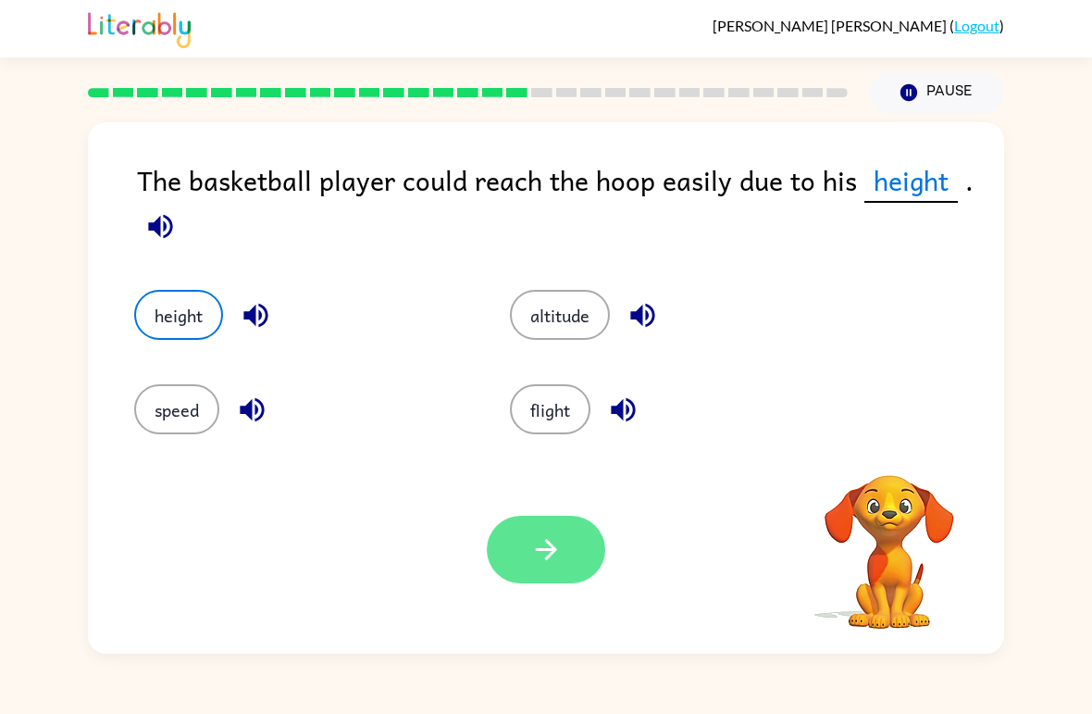
click at [554, 542] on icon "button" at bounding box center [546, 549] width 32 height 32
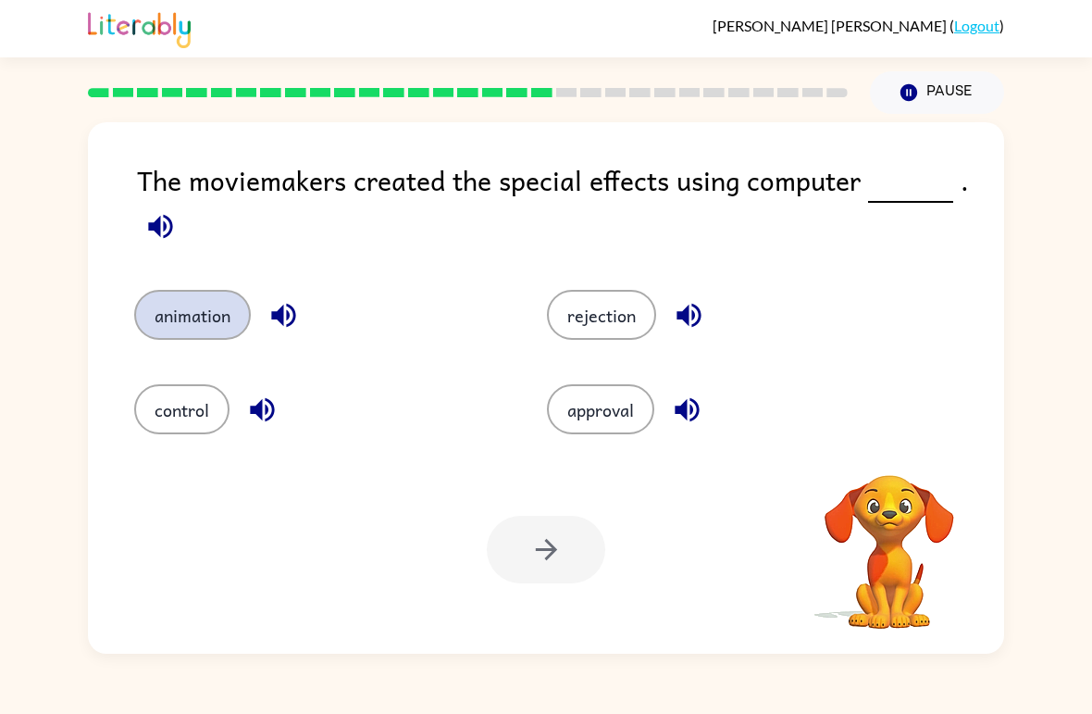
click at [175, 305] on button "animation" at bounding box center [192, 315] width 117 height 50
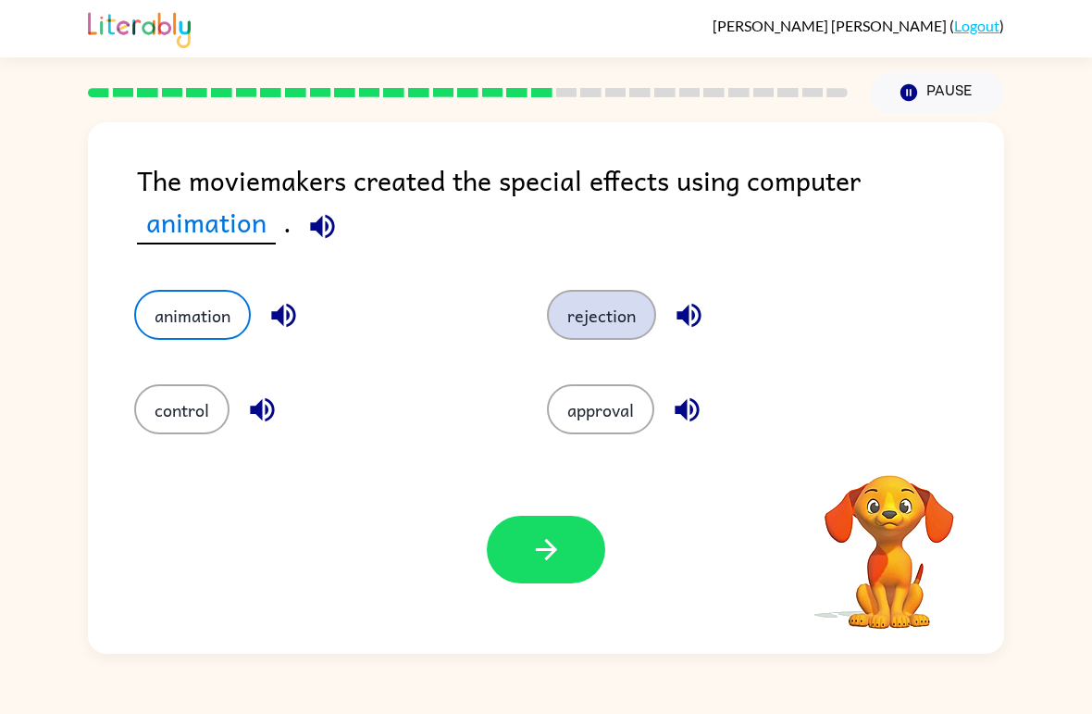
click at [650, 319] on button "rejection" at bounding box center [601, 315] width 109 height 50
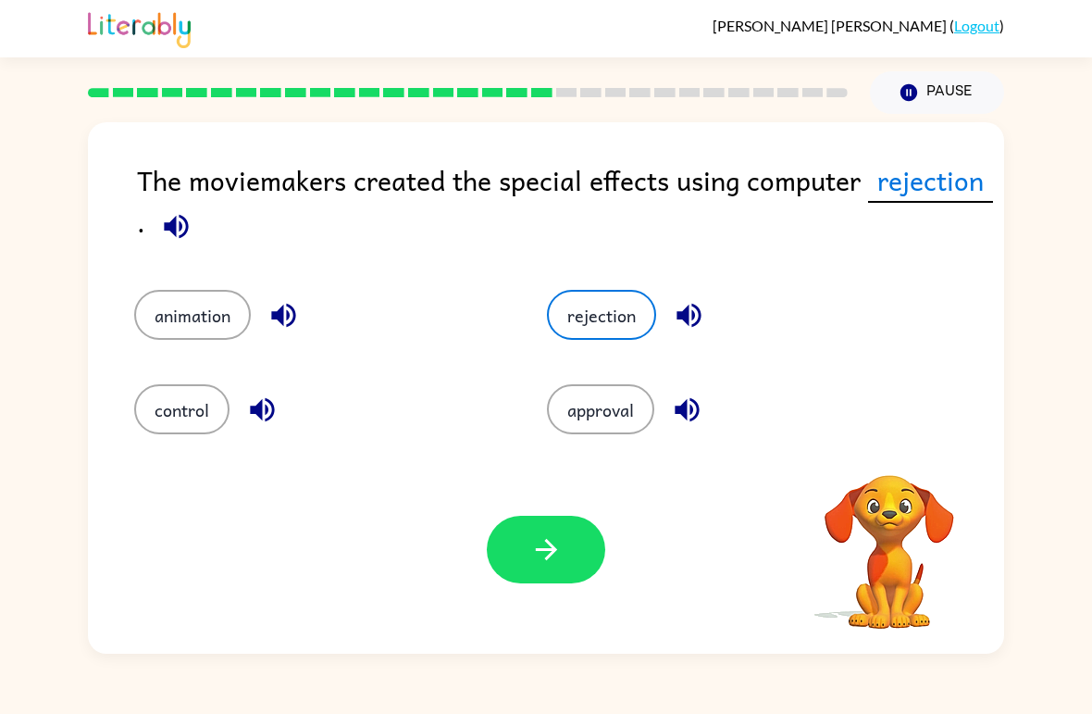
click at [577, 618] on div "Your browser must support playing .mp4 files to use Literably. Please try using…" at bounding box center [546, 549] width 916 height 208
click at [543, 577] on button "button" at bounding box center [546, 550] width 118 height 68
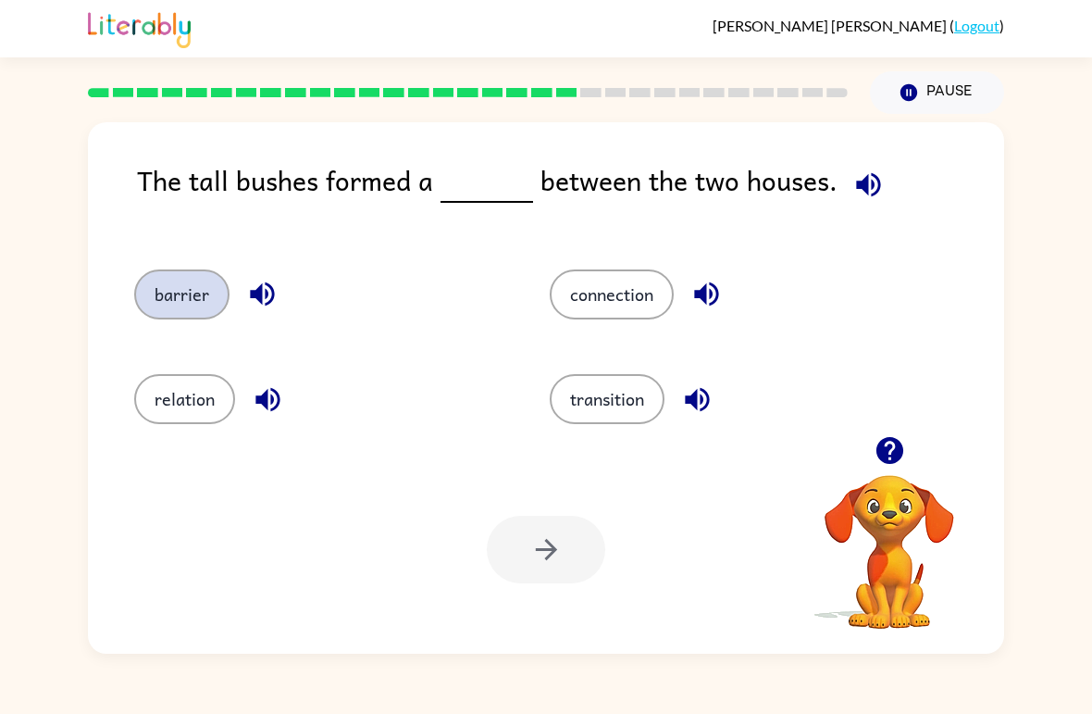
click at [165, 290] on button "barrier" at bounding box center [181, 294] width 95 height 50
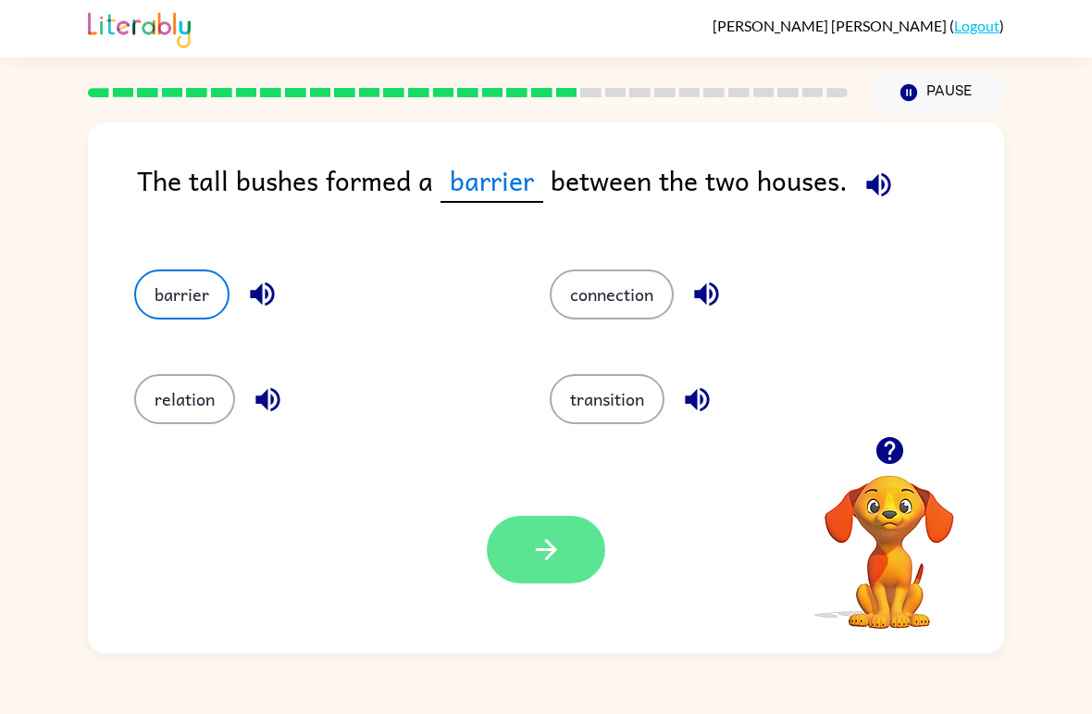
click at [526, 568] on button "button" at bounding box center [546, 550] width 118 height 68
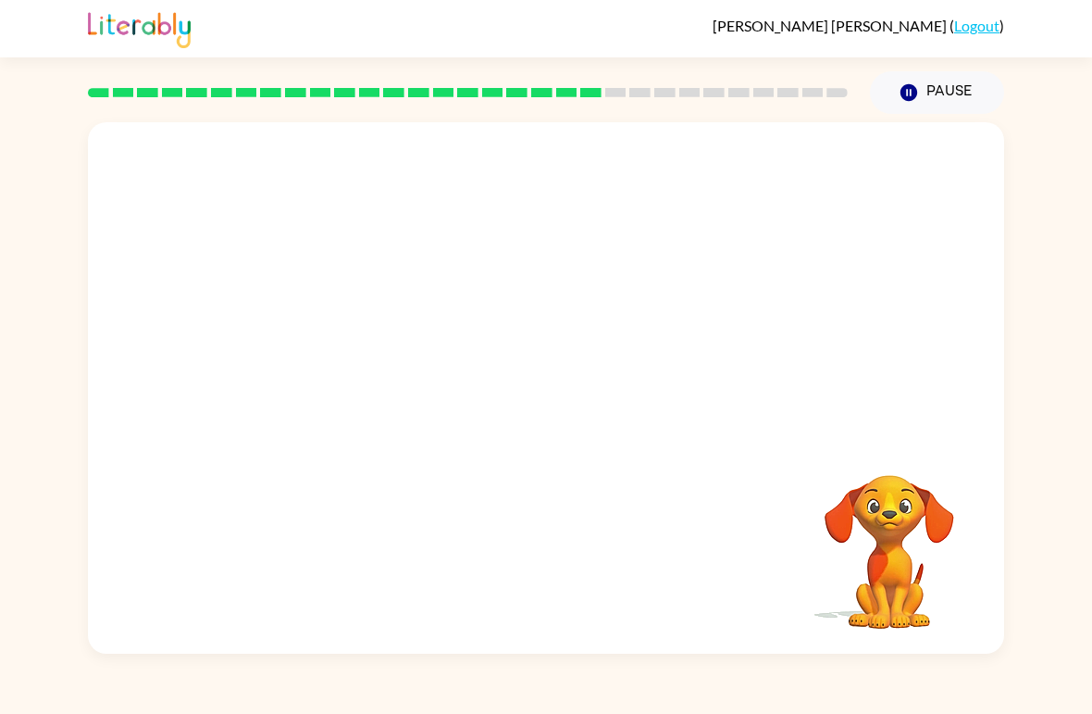
click at [869, 551] on video "Your browser must support playing .mp4 files to use Literably. Please try using…" at bounding box center [889, 538] width 185 height 185
click at [405, 351] on video "Your browser must support playing .mp4 files to use Literably. Please try using…" at bounding box center [546, 279] width 916 height 314
click at [368, 381] on video "Your browser must support playing .mp4 files to use Literably. Please try using…" at bounding box center [546, 279] width 916 height 314
drag, startPoint x: 564, startPoint y: 574, endPoint x: 621, endPoint y: 475, distance: 114.5
click at [621, 475] on div "Your browser must support playing .mp4 files to use Literably. Please try using…" at bounding box center [546, 387] width 916 height 531
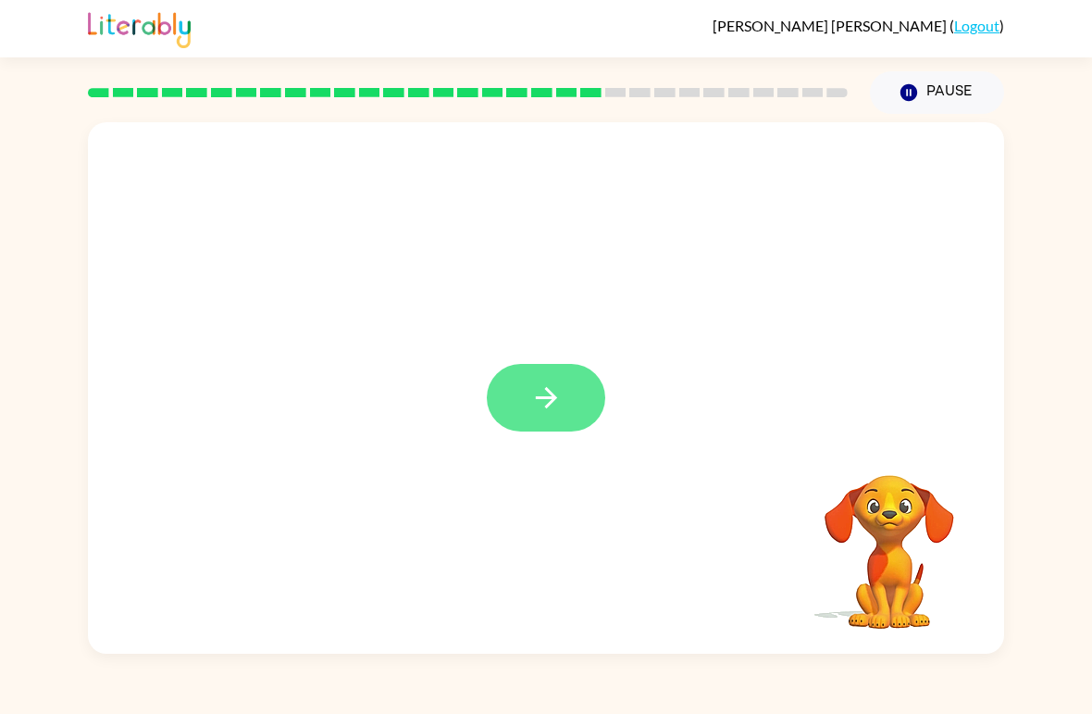
click at [532, 410] on icon "button" at bounding box center [546, 397] width 32 height 32
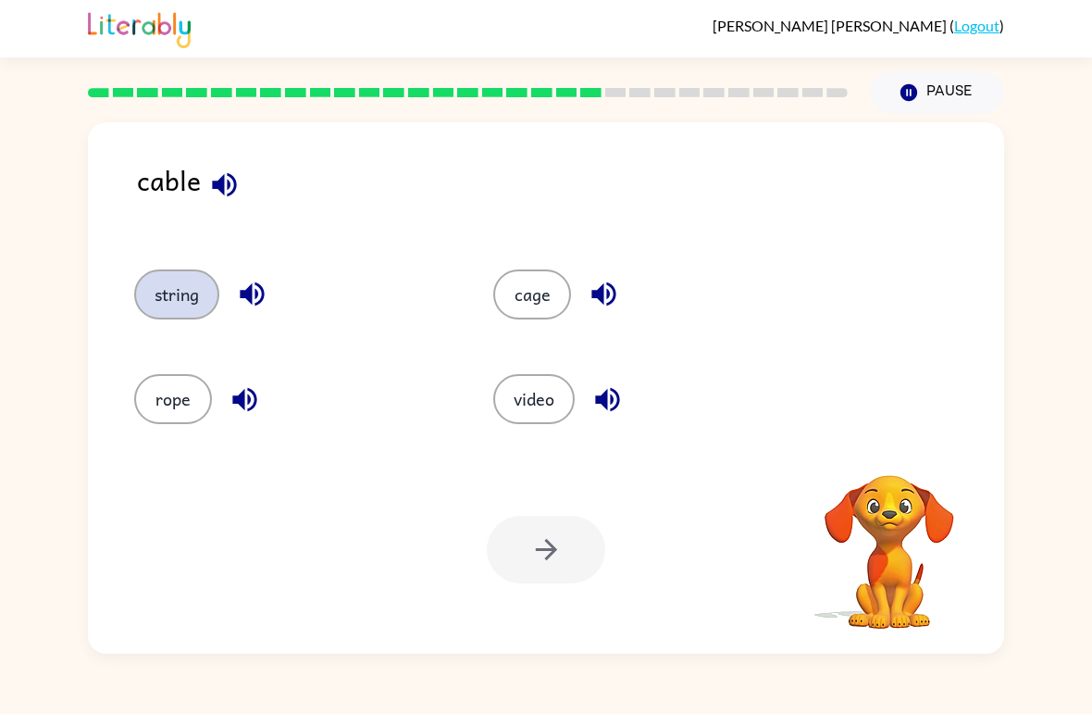
click at [155, 287] on button "string" at bounding box center [176, 294] width 85 height 50
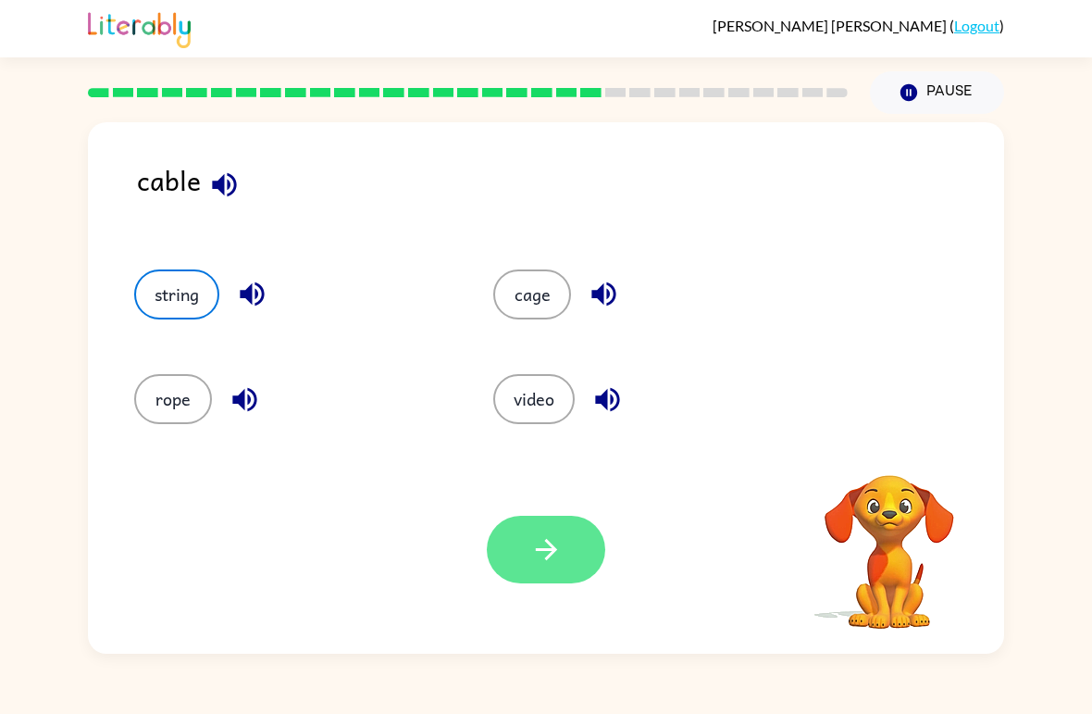
click at [569, 558] on button "button" at bounding box center [546, 550] width 118 height 68
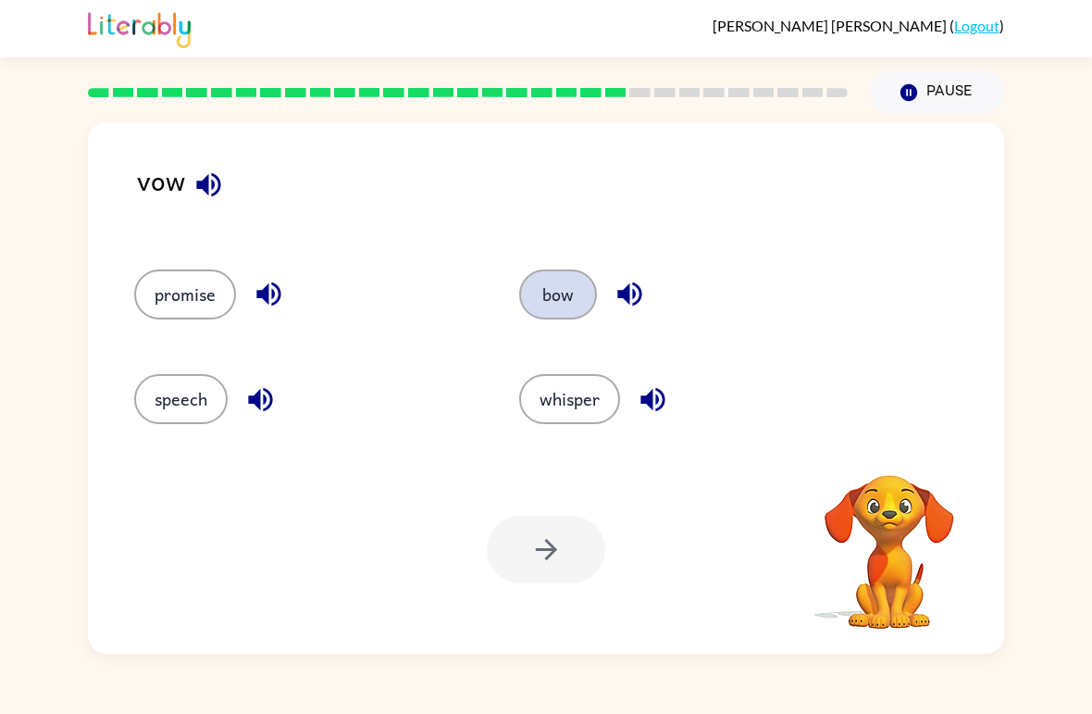
click at [567, 306] on button "bow" at bounding box center [558, 294] width 78 height 50
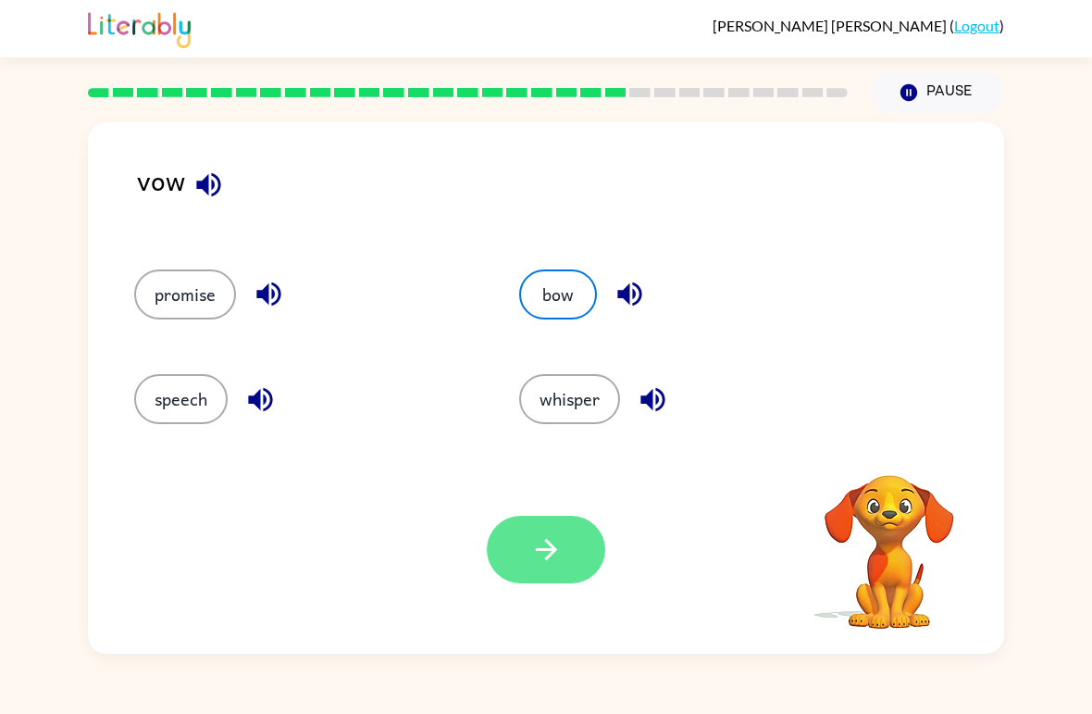
click at [570, 575] on button "button" at bounding box center [546, 550] width 118 height 68
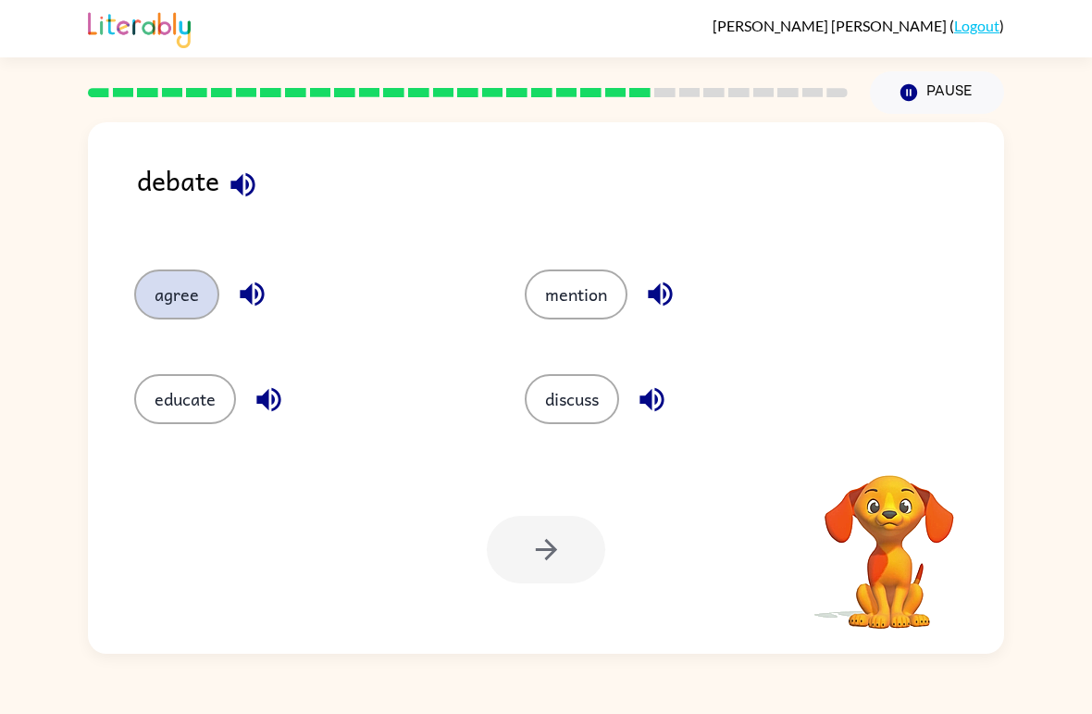
click at [193, 289] on button "agree" at bounding box center [176, 294] width 85 height 50
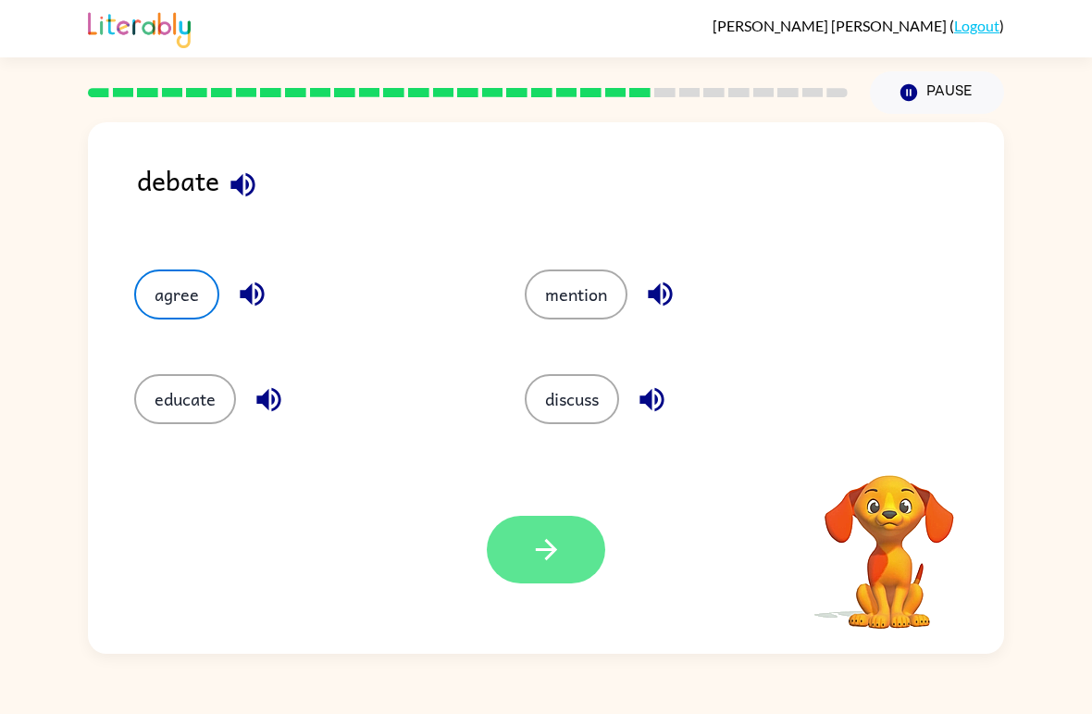
click at [571, 555] on button "button" at bounding box center [546, 550] width 118 height 68
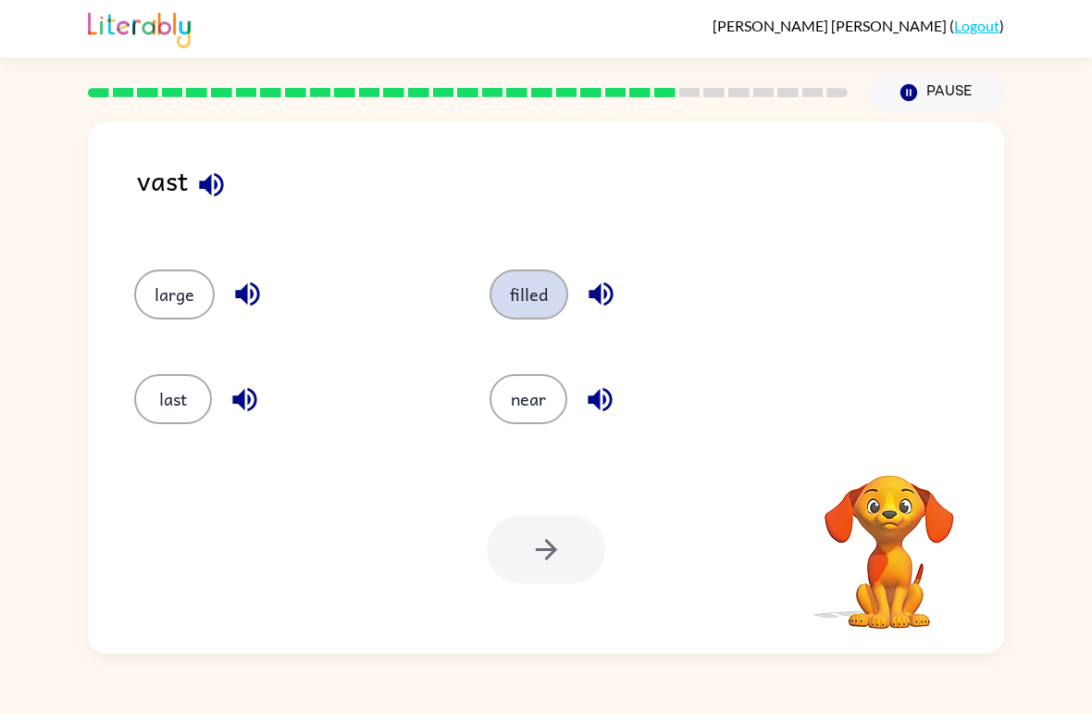
click at [542, 292] on button "filled" at bounding box center [529, 294] width 79 height 50
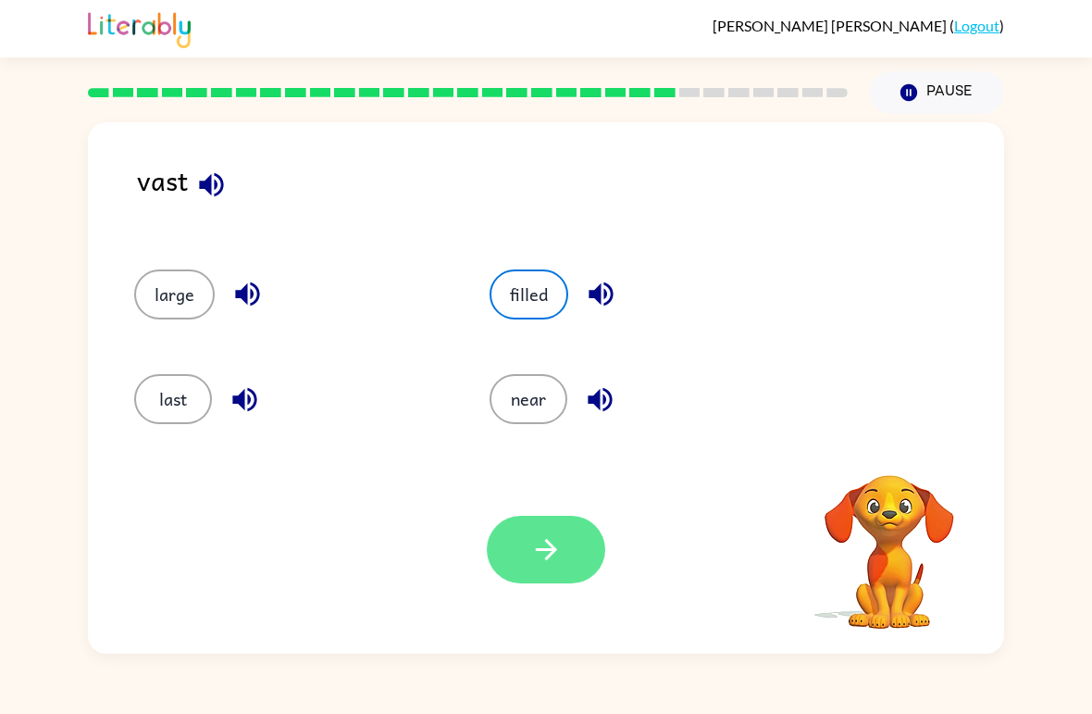
click at [553, 534] on icon "button" at bounding box center [546, 549] width 32 height 32
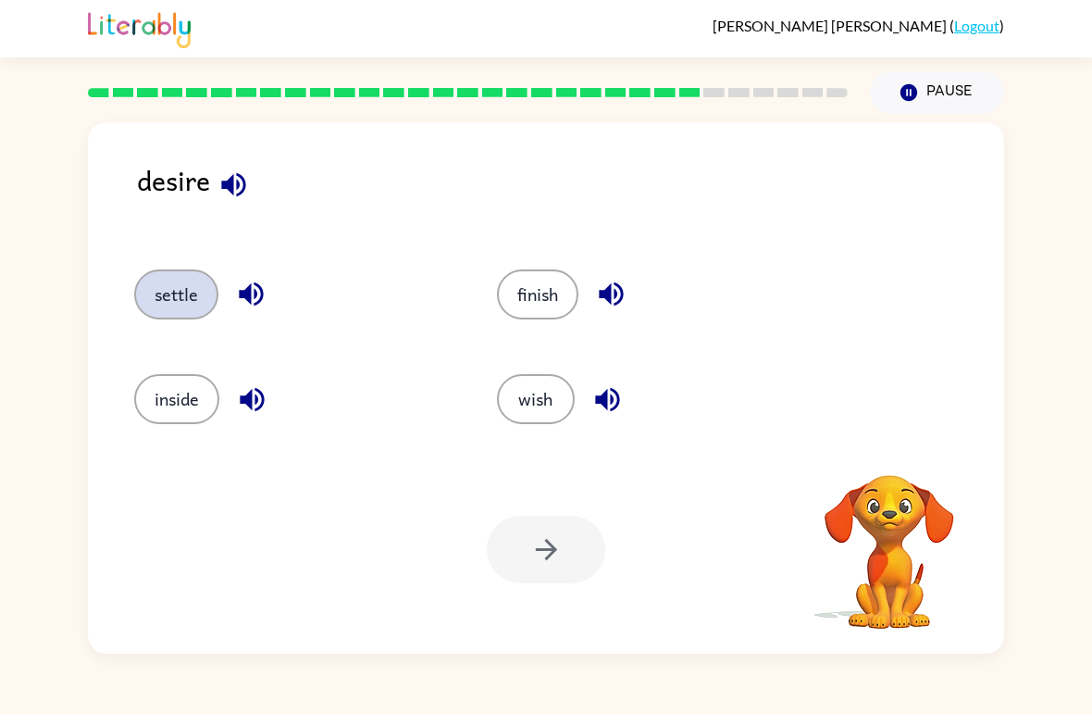
click at [179, 319] on button "settle" at bounding box center [176, 294] width 84 height 50
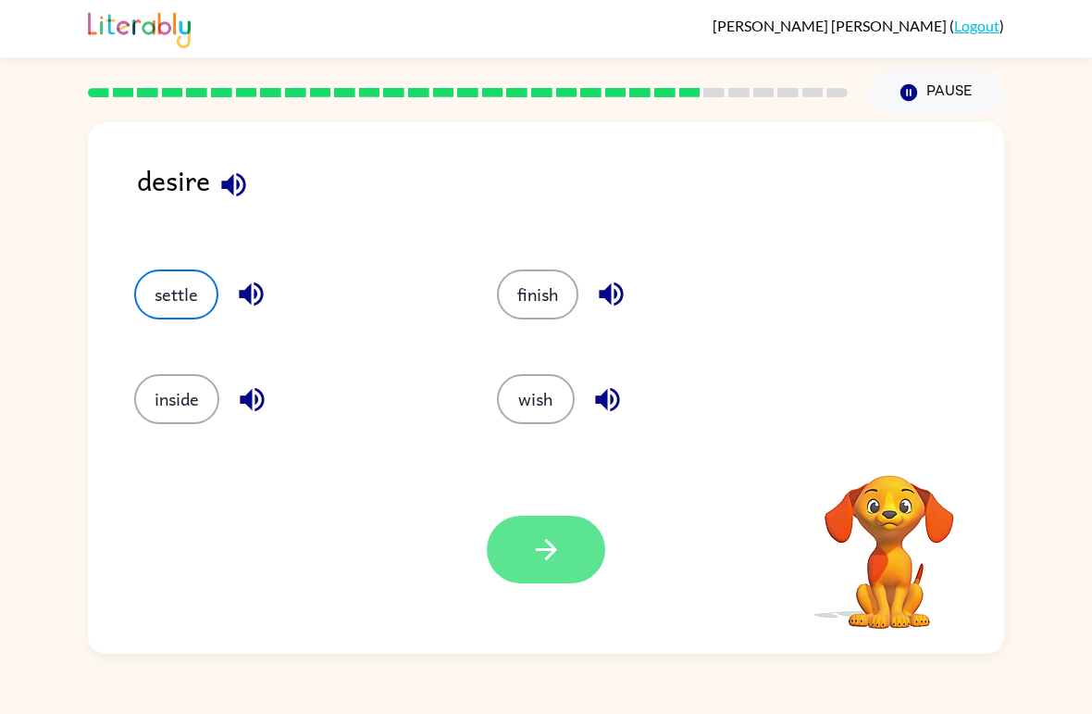
click at [519, 525] on button "button" at bounding box center [546, 550] width 118 height 68
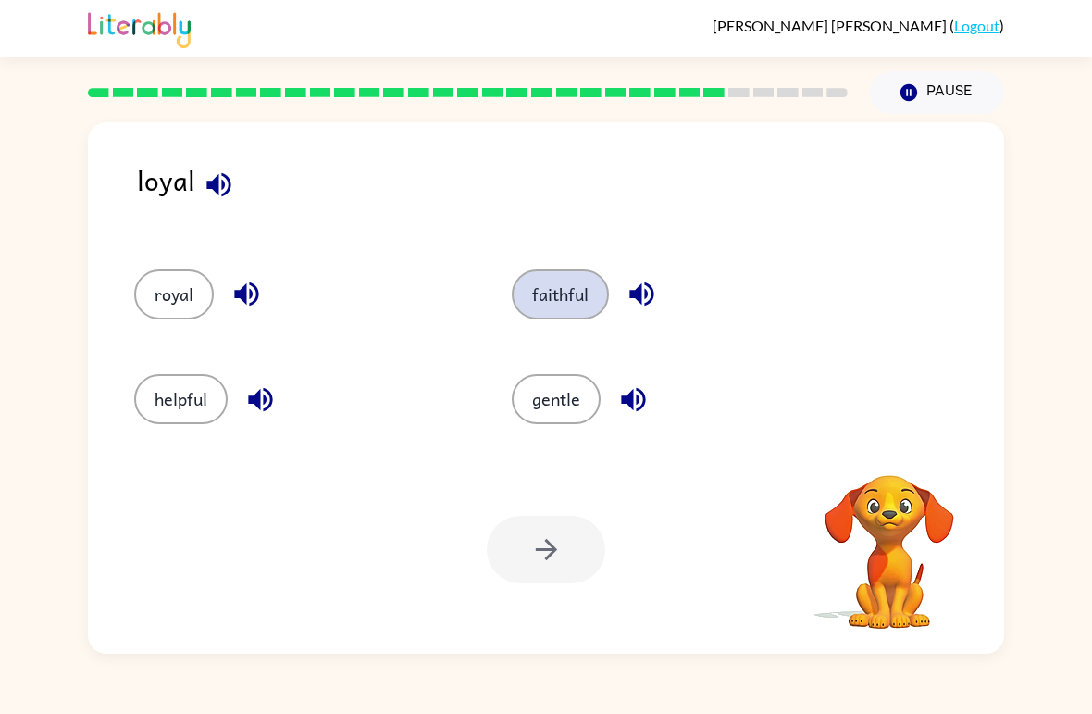
click at [580, 300] on button "faithful" at bounding box center [560, 294] width 97 height 50
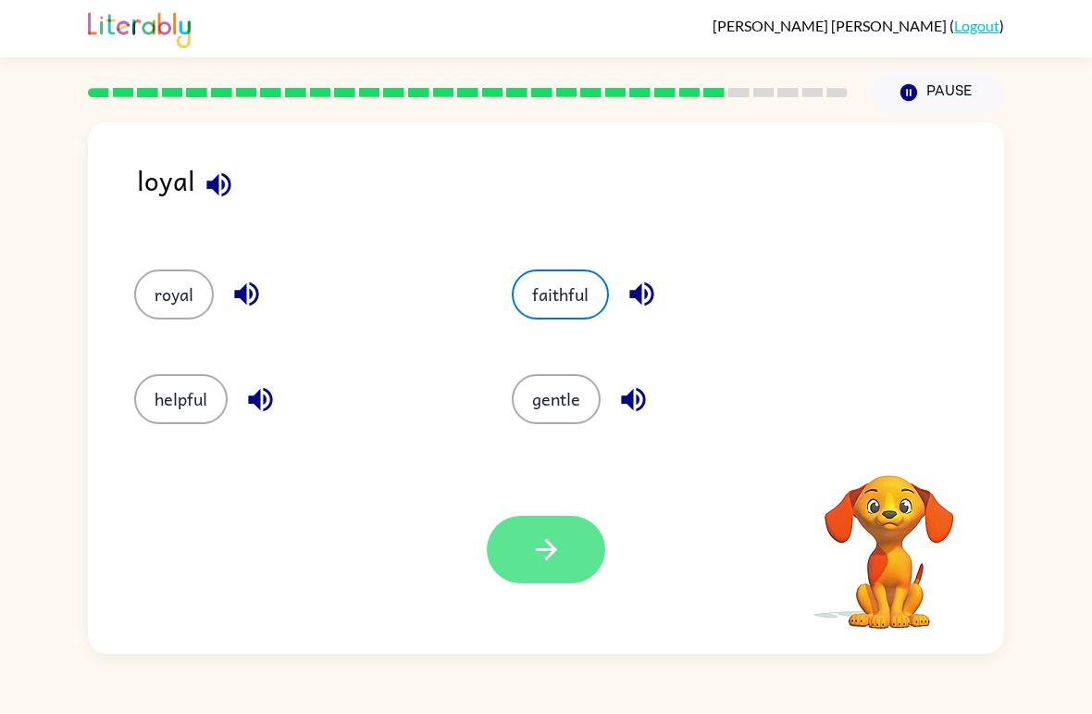
click at [541, 566] on icon "button" at bounding box center [546, 549] width 32 height 32
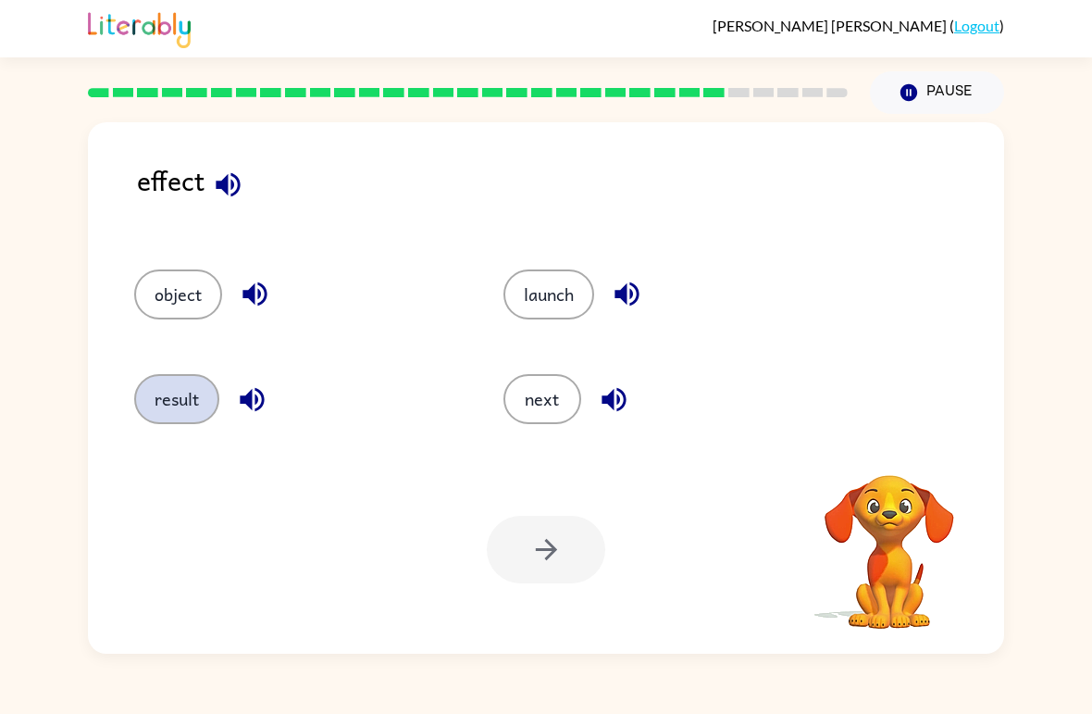
click at [164, 389] on button "result" at bounding box center [176, 399] width 85 height 50
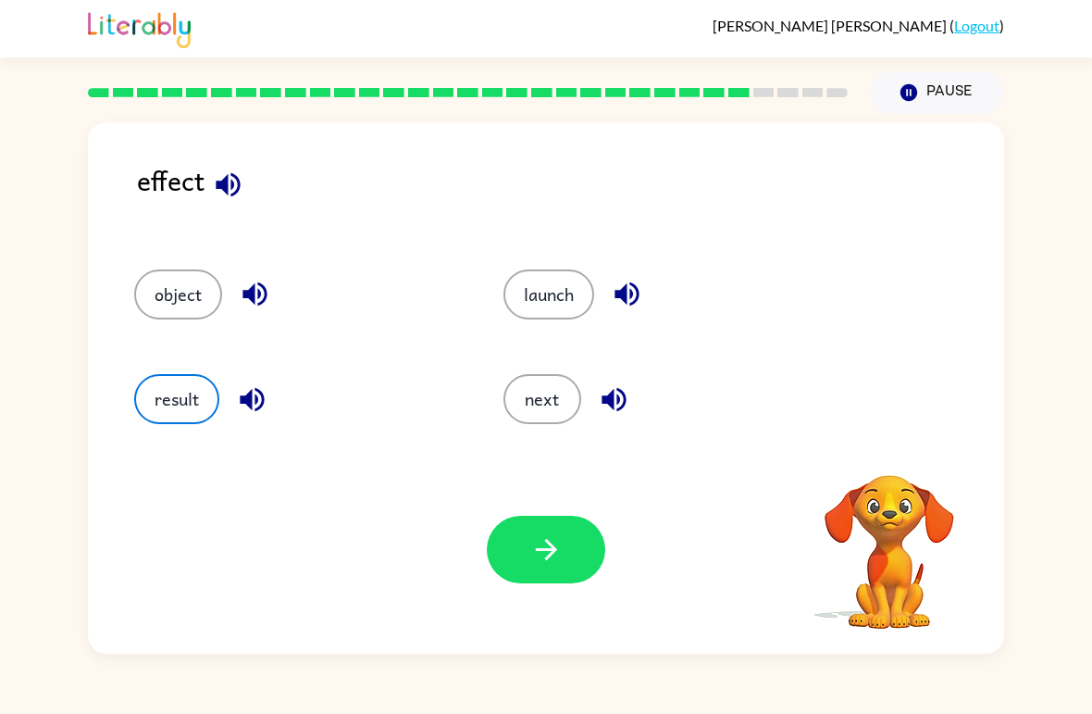
click at [514, 513] on div "Your browser must support playing .mp4 files to use Literably. Please try using…" at bounding box center [546, 549] width 916 height 208
click at [550, 553] on icon "button" at bounding box center [546, 549] width 32 height 32
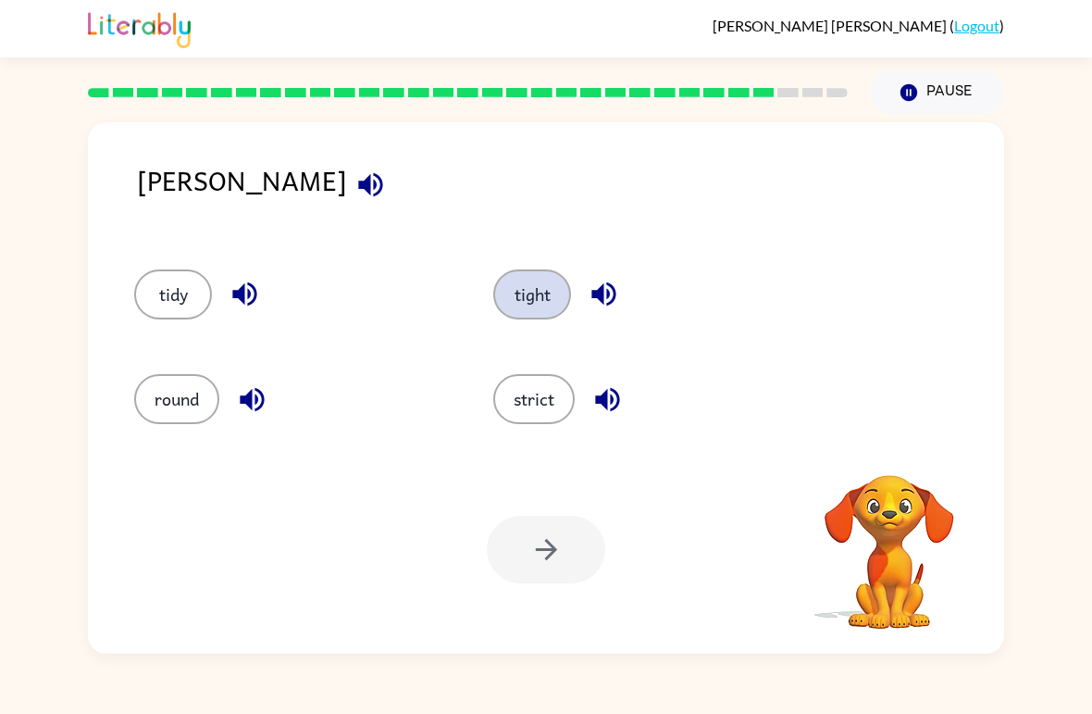
click at [537, 299] on button "tight" at bounding box center [532, 294] width 78 height 50
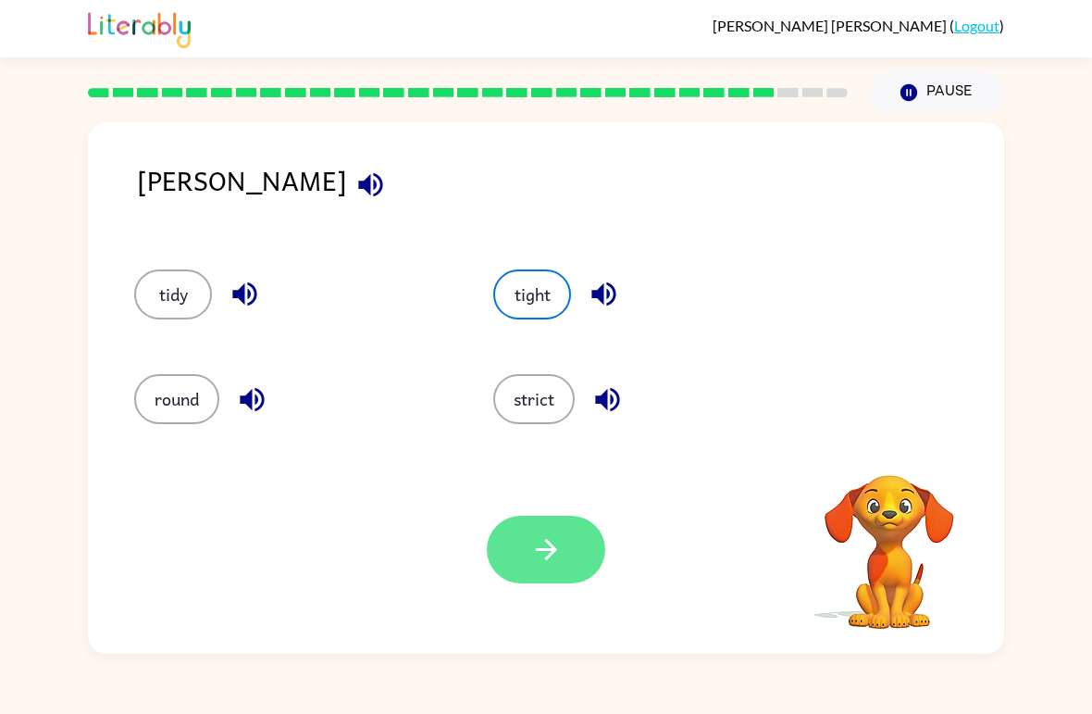
click at [568, 575] on button "button" at bounding box center [546, 550] width 118 height 68
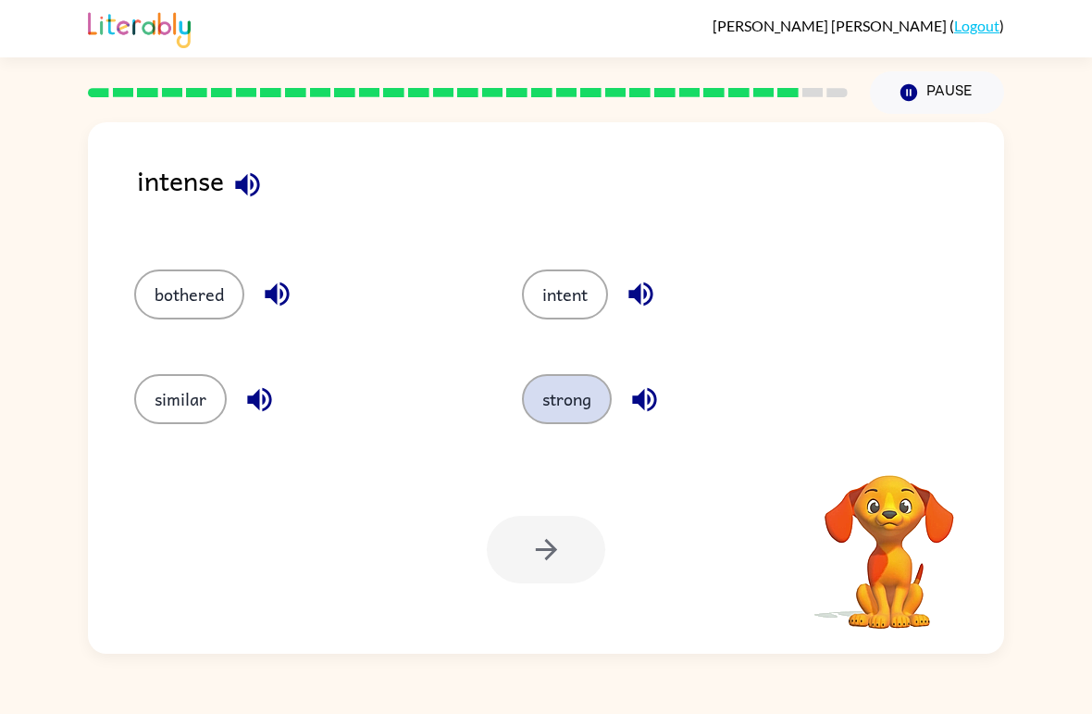
click at [553, 396] on button "strong" at bounding box center [567, 399] width 90 height 50
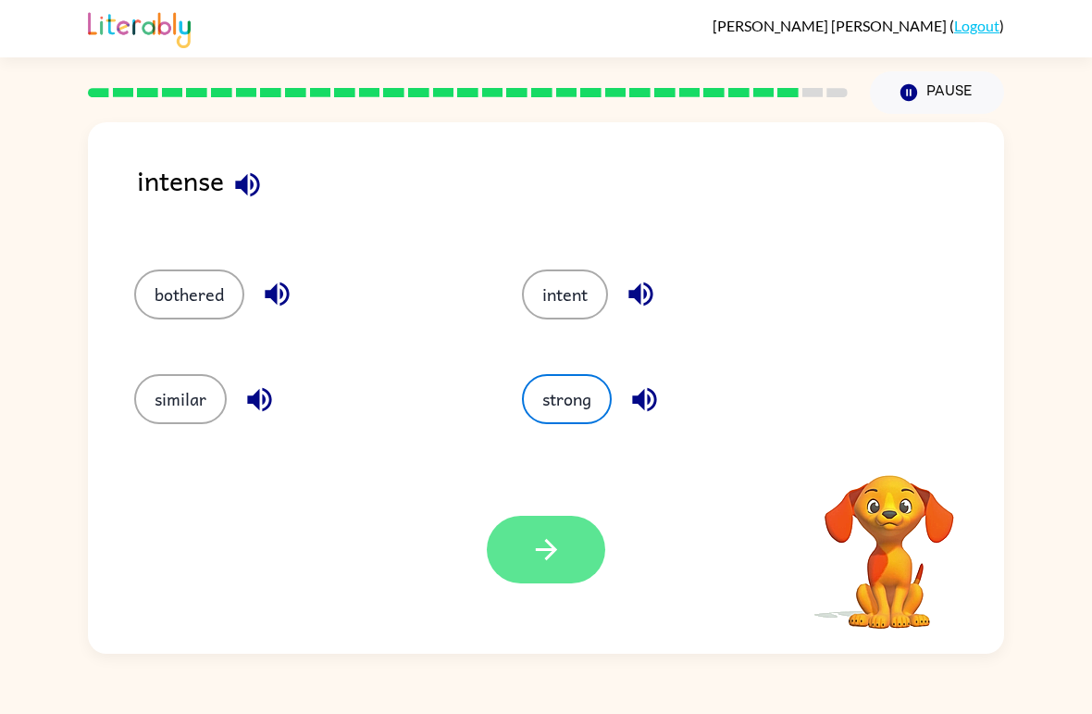
click at [553, 559] on icon "button" at bounding box center [546, 549] width 32 height 32
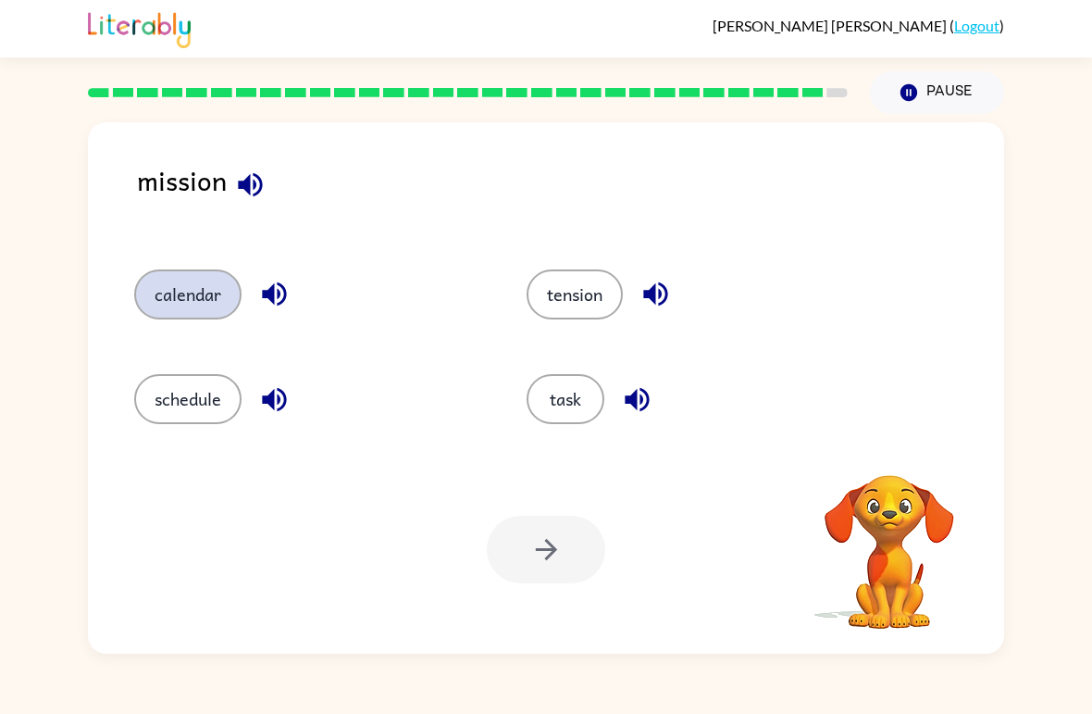
click at [156, 304] on button "calendar" at bounding box center [187, 294] width 107 height 50
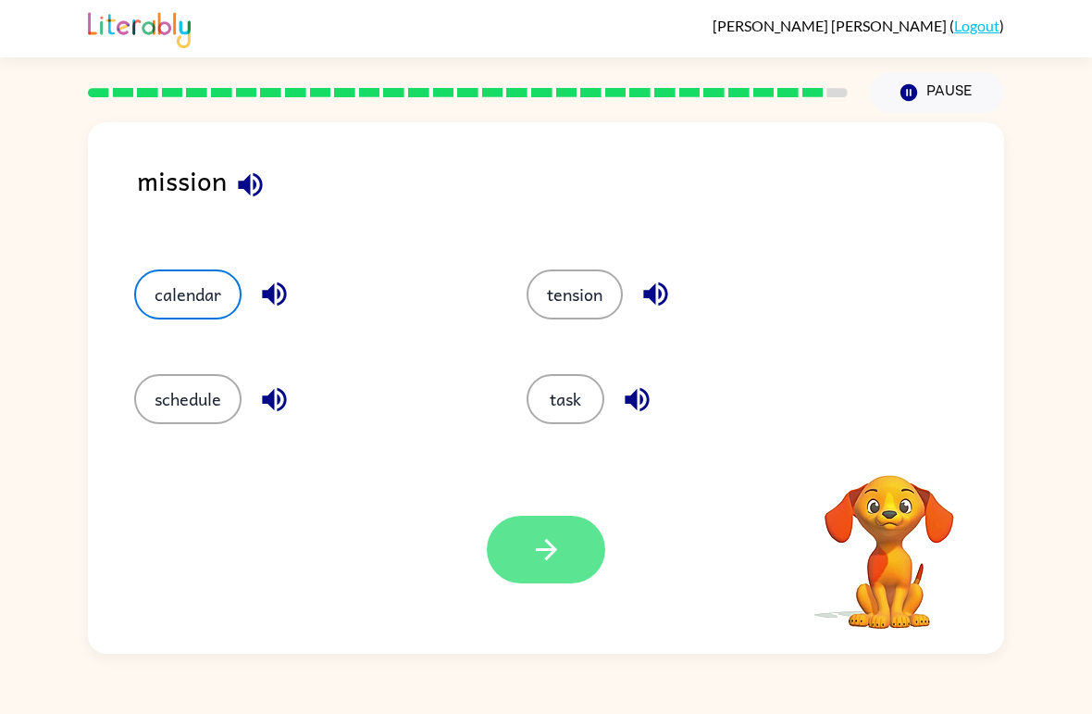
click at [540, 553] on icon "button" at bounding box center [546, 549] width 32 height 32
